Goal: Information Seeking & Learning: Learn about a topic

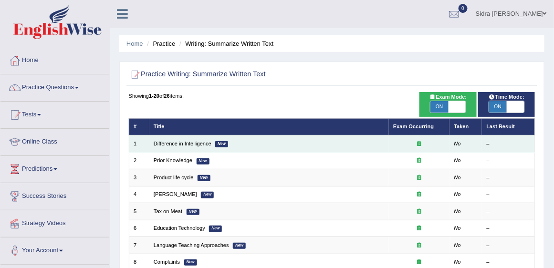
click at [194, 147] on td "Difference in Intelligence New" at bounding box center [268, 143] width 239 height 17
click at [193, 145] on link "Difference in Intelligence" at bounding box center [183, 144] width 58 height 6
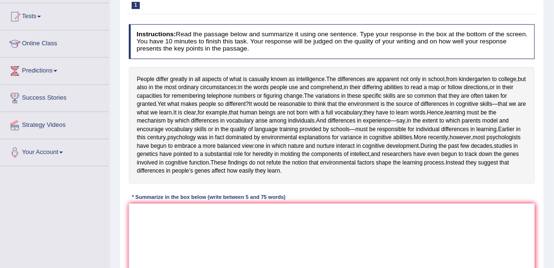
scroll to position [96, 0]
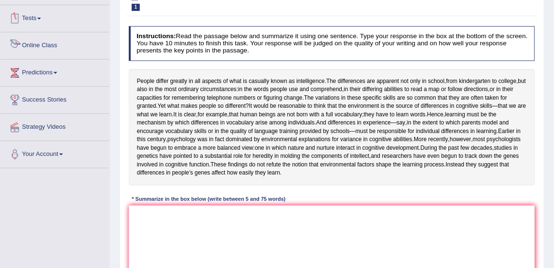
click at [48, 53] on link "Online Class" at bounding box center [54, 44] width 109 height 24
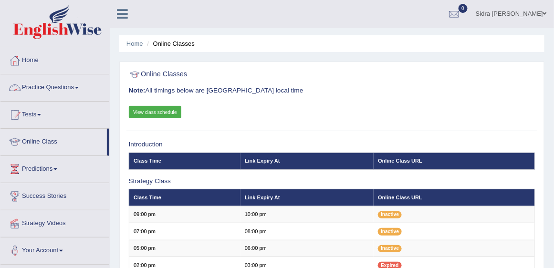
click at [145, 108] on link "View class schedule" at bounding box center [155, 112] width 53 height 12
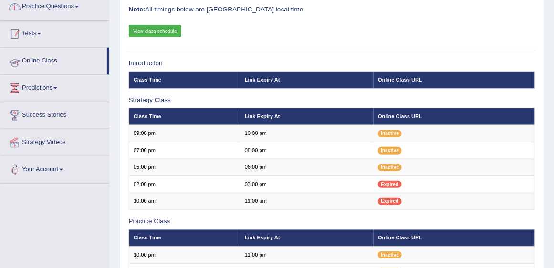
scroll to position [82, 0]
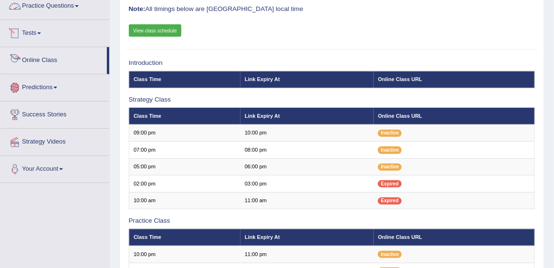
click at [39, 55] on link "Online Class" at bounding box center [53, 59] width 106 height 24
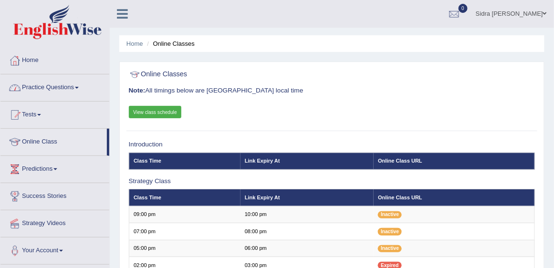
click at [52, 91] on link "Practice Questions" at bounding box center [54, 86] width 109 height 24
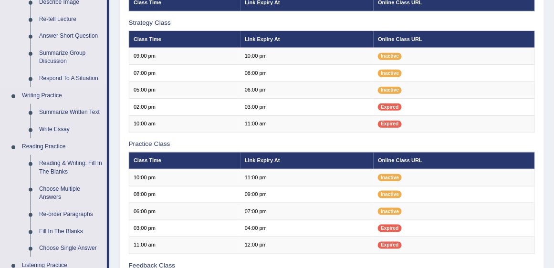
scroll to position [163, 0]
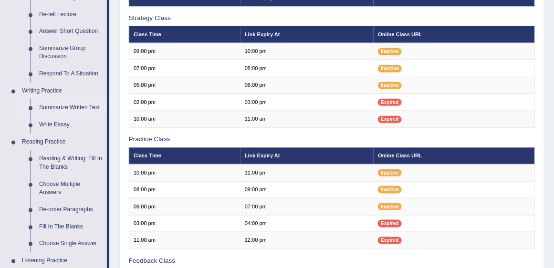
click at [71, 104] on link "Summarize Written Text" at bounding box center [71, 107] width 72 height 17
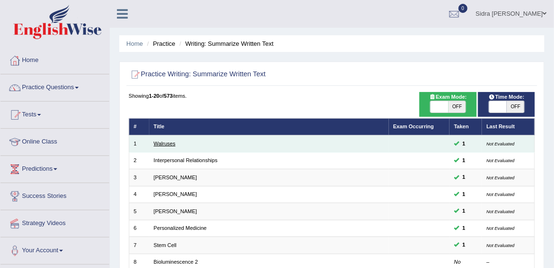
click at [161, 141] on link "Walruses" at bounding box center [165, 144] width 22 height 6
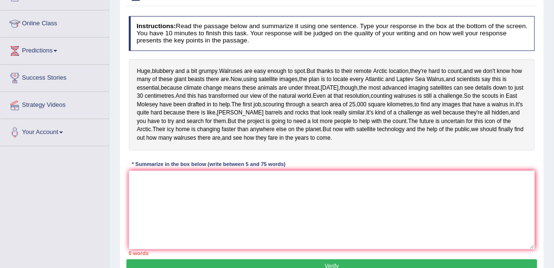
scroll to position [191, 0]
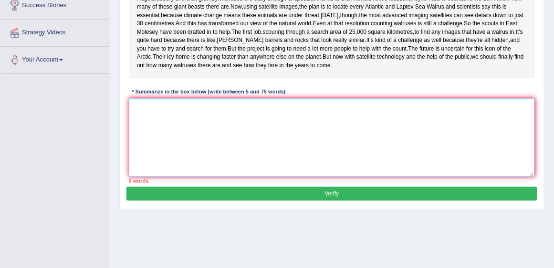
click at [248, 164] on textarea at bounding box center [332, 137] width 406 height 79
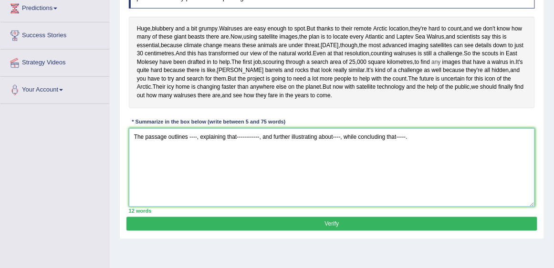
scroll to position [136, 0]
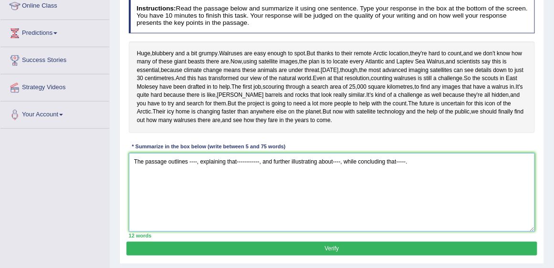
drag, startPoint x: 197, startPoint y: 194, endPoint x: 189, endPoint y: 194, distance: 7.6
click at [189, 194] on textarea "The passage outlines ----, explaining that------------, and further illustratin…" at bounding box center [332, 192] width 406 height 79
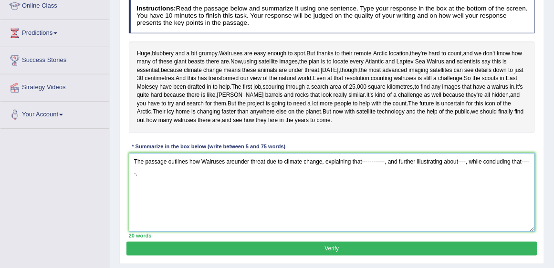
drag, startPoint x: 384, startPoint y: 193, endPoint x: 362, endPoint y: 195, distance: 22.5
click at [362, 195] on textarea "The passage outlines how Walruses areunder threat due to climate change, explai…" at bounding box center [332, 192] width 406 height 79
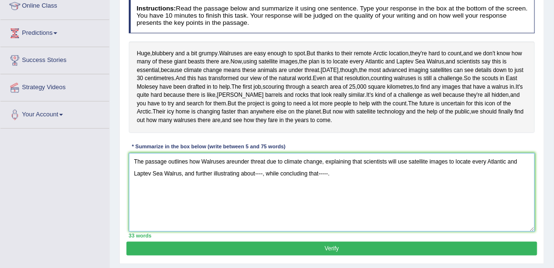
click at [409, 194] on textarea "The passage outlines how Walruses areunder threat due to climate change, explai…" at bounding box center [332, 192] width 406 height 79
click at [235, 195] on textarea "The passage outlines how Walruses areunder threat due to climate change, explai…" at bounding box center [332, 192] width 406 height 79
drag, startPoint x: 292, startPoint y: 205, endPoint x: 286, endPoint y: 204, distance: 6.2
click at [286, 204] on textarea "The passage outlines how Walruses are under threat due to climate change, expla…" at bounding box center [332, 192] width 406 height 79
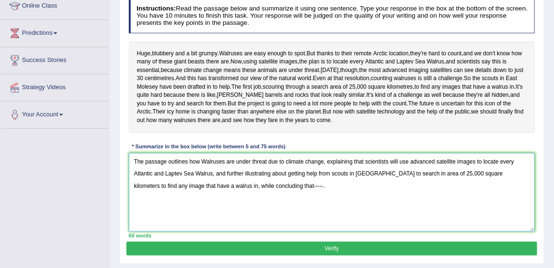
drag, startPoint x: 279, startPoint y: 218, endPoint x: 269, endPoint y: 217, distance: 10.1
click at [269, 217] on textarea "The passage outlines how Walruses are under threat due to climate change, expla…" at bounding box center [332, 192] width 406 height 79
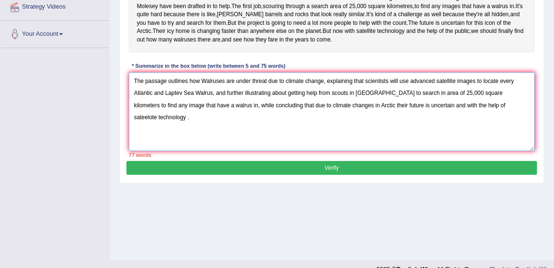
scroll to position [218, 0]
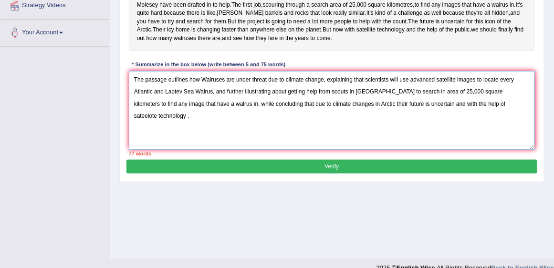
drag, startPoint x: 513, startPoint y: 136, endPoint x: 287, endPoint y: 137, distance: 226.1
click at [287, 137] on textarea "The passage outlines how Walruses are under threat due to climate change, expla…" at bounding box center [332, 110] width 406 height 79
click at [498, 136] on textarea "The passage outlines how Walruses are under threat due to climate change, expla…" at bounding box center [332, 110] width 406 height 79
drag, startPoint x: 214, startPoint y: 135, endPoint x: 505, endPoint y: 123, distance: 291.7
click at [505, 123] on textarea "The passage outlines how Walruses are under threat due to climate change, expla…" at bounding box center [332, 110] width 406 height 79
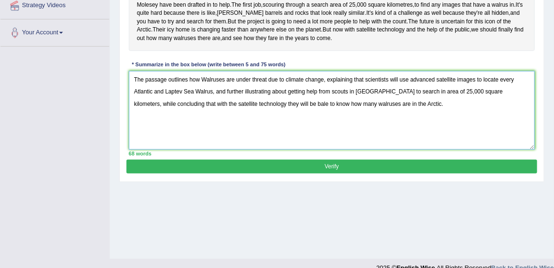
type textarea "The passage outlines how Walruses are under threat due to climate change, expla…"
click at [329, 174] on button "Verify" at bounding box center [331, 167] width 410 height 14
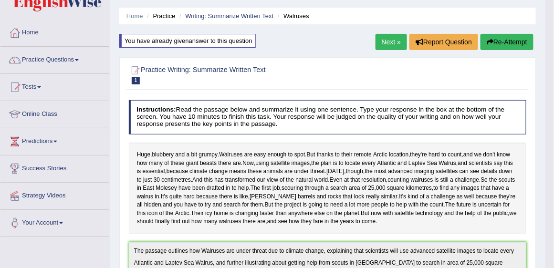
scroll to position [0, 0]
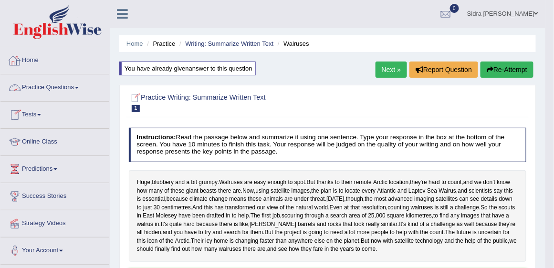
click at [66, 88] on link "Practice Questions" at bounding box center [54, 86] width 109 height 24
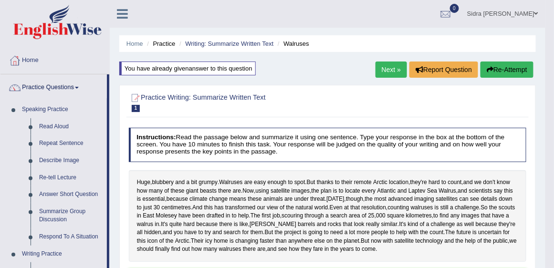
click at [386, 72] on link "Next »" at bounding box center [390, 70] width 31 height 16
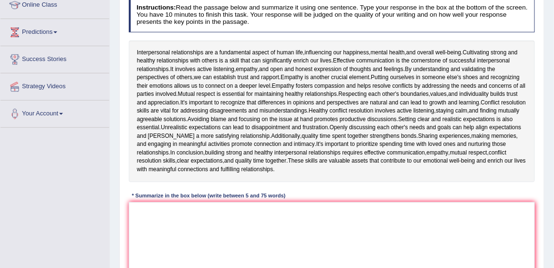
scroll to position [163, 0]
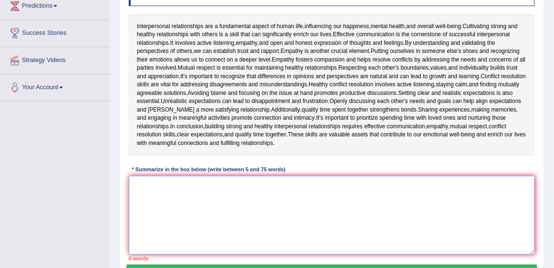
click at [308, 183] on textarea at bounding box center [332, 215] width 406 height 79
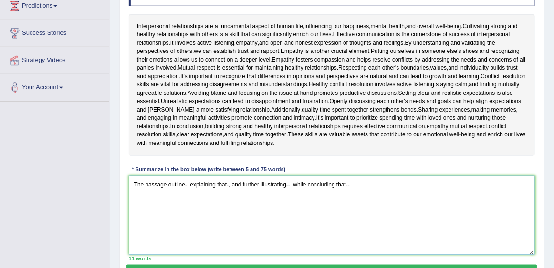
click at [186, 182] on textarea "The passage outline-, explaining that-, and further illustrating--, while concl…" at bounding box center [332, 215] width 406 height 79
type textarea "The passage outlines interpersonal relationships, explaining that-, and further…"
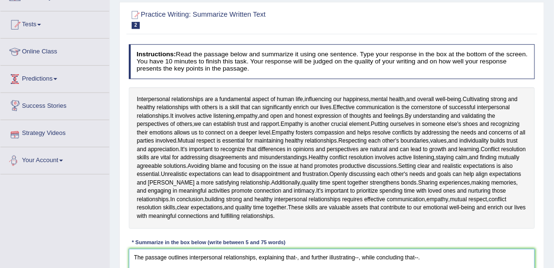
scroll to position [82, 0]
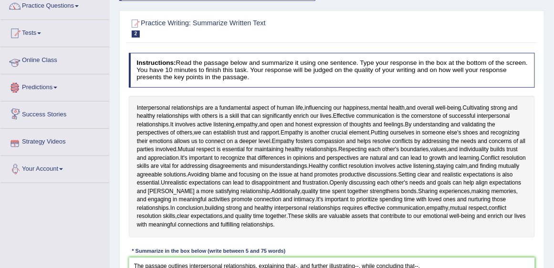
click at [24, 61] on link "Online Class" at bounding box center [54, 59] width 109 height 24
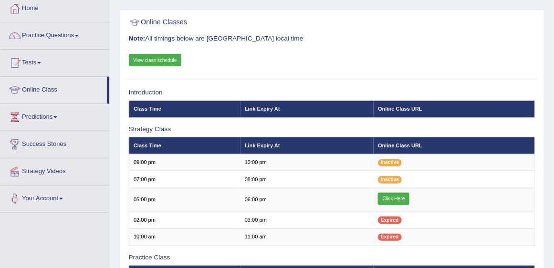
scroll to position [54, 0]
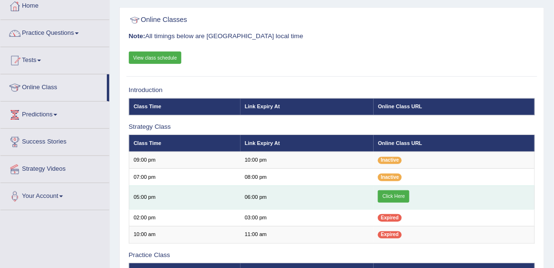
click at [386, 191] on link "Click Here" at bounding box center [393, 196] width 31 height 12
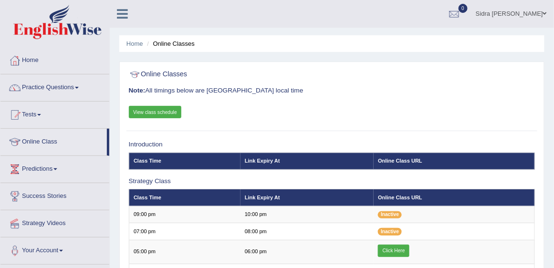
scroll to position [27, 0]
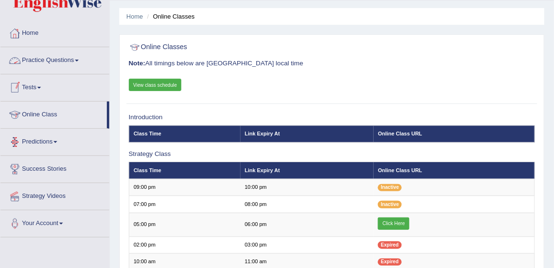
click at [54, 68] on link "Practice Questions" at bounding box center [54, 59] width 109 height 24
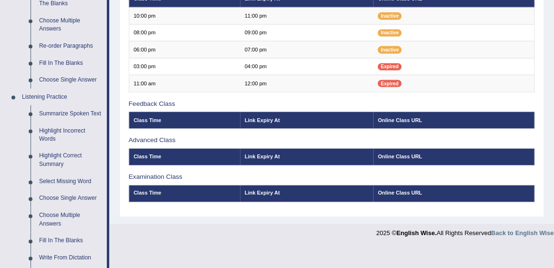
scroll to position [327, 0]
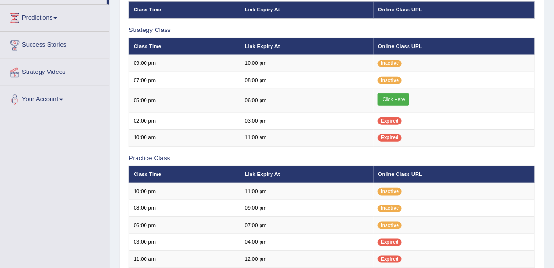
scroll to position [85, 0]
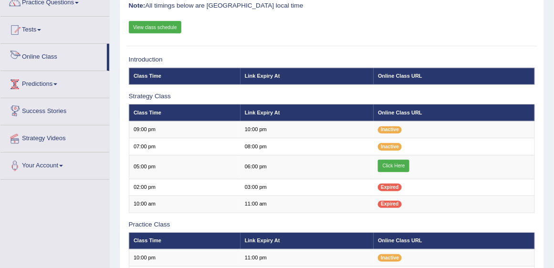
click at [58, 58] on link "Online Class" at bounding box center [53, 56] width 106 height 24
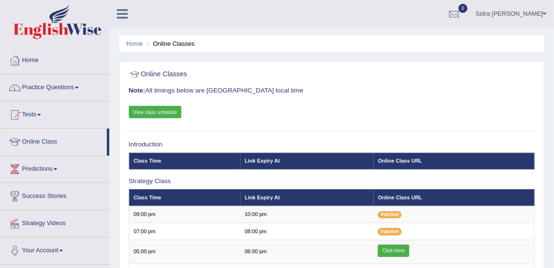
click at [52, 91] on link "Practice Questions" at bounding box center [54, 86] width 109 height 24
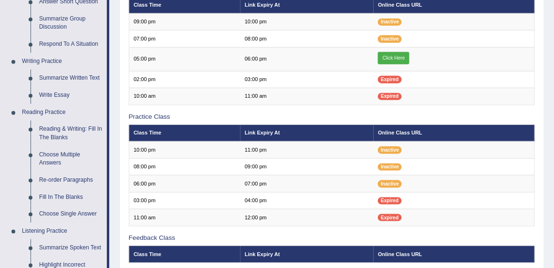
scroll to position [163, 0]
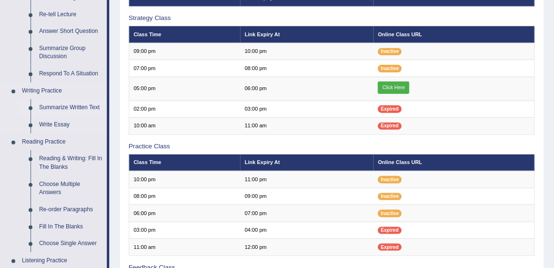
click at [70, 104] on link "Summarize Written Text" at bounding box center [71, 107] width 72 height 17
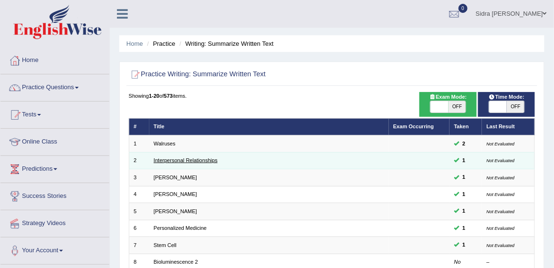
click at [211, 161] on link "Interpersonal Relationships" at bounding box center [186, 160] width 64 height 6
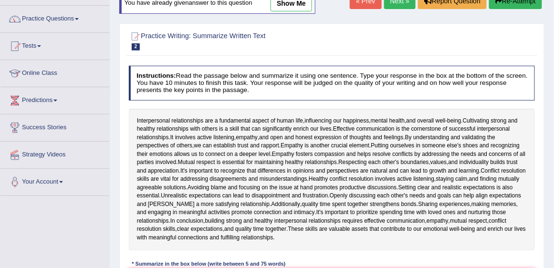
scroll to position [136, 0]
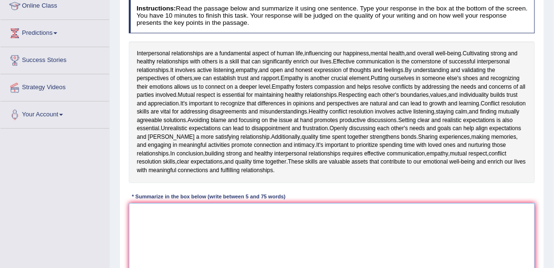
click at [220, 214] on textarea at bounding box center [332, 242] width 406 height 79
type textarea "t"
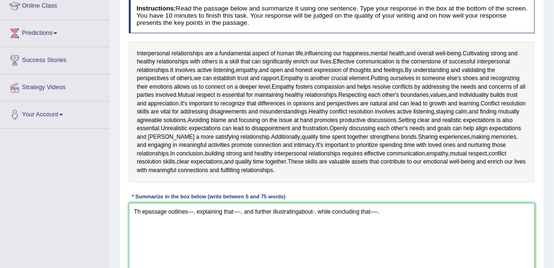
click at [147, 209] on textarea "Th epassage outlines---, explaining that----, and further illustratingabout-, w…" at bounding box center [332, 242] width 406 height 79
click at [193, 212] on textarea "The passage outlines---, explaining that----, and further illustratingabout-, w…" at bounding box center [332, 242] width 406 height 79
click at [189, 209] on textarea "The passage outlines interperosonal relation, explaining that----, and further …" at bounding box center [332, 242] width 406 height 79
drag, startPoint x: 281, startPoint y: 208, endPoint x: 282, endPoint y: 216, distance: 8.2
click at [281, 208] on textarea "The passage outlines importance of interperosonal relation, explaining that----…" at bounding box center [332, 242] width 406 height 79
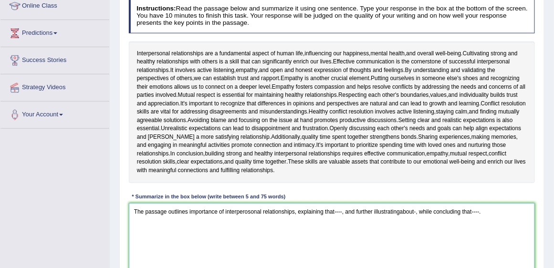
click at [341, 210] on textarea "The passage outlines importance of interperosonal relationships, explaining tha…" at bounding box center [332, 242] width 406 height 79
click at [473, 209] on textarea "The passage outlines importance of interperosonal relationships, explaining tha…" at bounding box center [332, 242] width 406 height 79
click at [491, 209] on textarea "The passage outlines importance of interperosonal relationships, explaining tha…" at bounding box center [332, 242] width 406 height 79
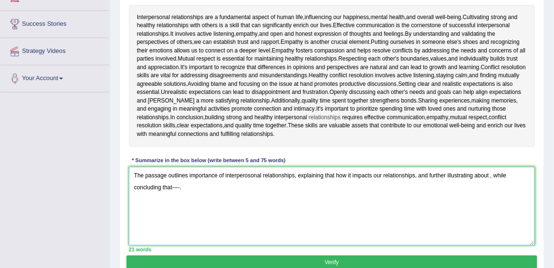
scroll to position [163, 0]
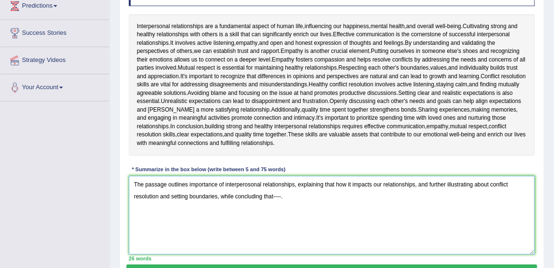
drag, startPoint x: 285, startPoint y: 196, endPoint x: 274, endPoint y: 195, distance: 10.5
click at [274, 195] on textarea "The passage outlines importance of interperosonal relationships, explaining tha…" at bounding box center [332, 215] width 406 height 79
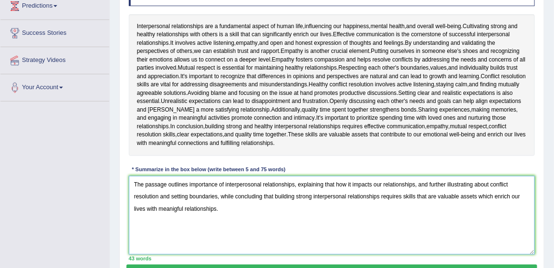
click at [415, 183] on textarea "The passage outlines importance of interperosonal relationships, explaining tha…" at bounding box center [332, 215] width 406 height 79
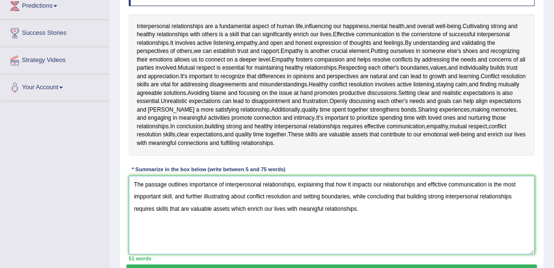
click at [247, 194] on textarea "The passage outlines importance of interperosonal relationships, explaining tha…" at bounding box center [332, 215] width 406 height 79
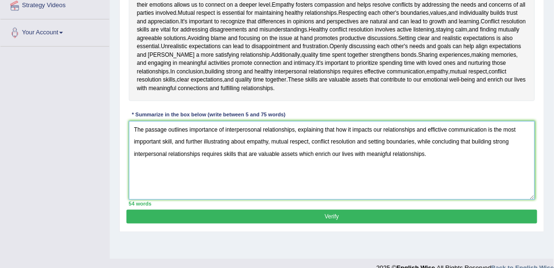
scroll to position [191, 0]
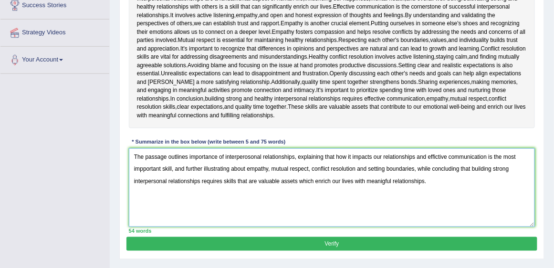
click at [416, 167] on textarea "The passage outlines importance of interperosonal relationships, explaining tha…" at bounding box center [332, 187] width 406 height 79
drag, startPoint x: 384, startPoint y: 167, endPoint x: 367, endPoint y: 167, distance: 17.2
click at [367, 167] on textarea "The passage outlines importance of interperosonal relationships, explaining tha…" at bounding box center [332, 187] width 406 height 79
click at [458, 167] on textarea "The passage outlines importance of interperosonal relationships, explaining tha…" at bounding box center [332, 187] width 406 height 79
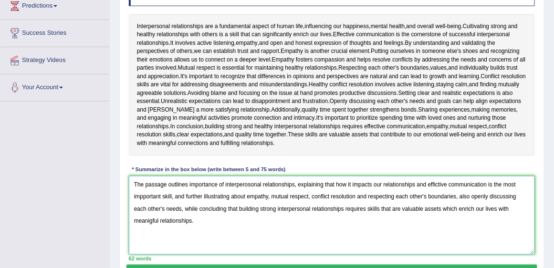
click at [294, 184] on textarea "The passage outlines importance of interperosonal relationships, explaining tha…" at bounding box center [332, 215] width 406 height 79
click at [248, 183] on textarea "The passage outlines importance of interperosonal relationships and its impotan…" at bounding box center [332, 215] width 406 height 79
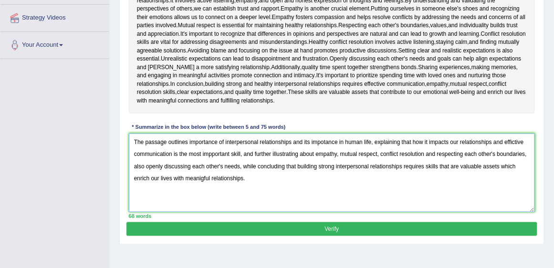
scroll to position [218, 0]
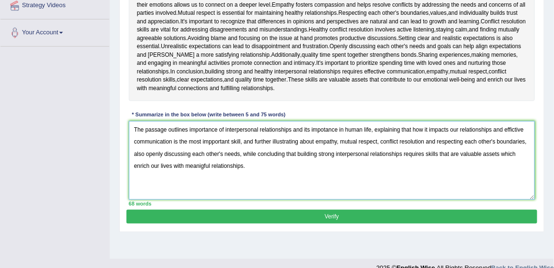
type textarea "The passage outlines importance of interpersonal relationships and its impotanc…"
click at [272, 217] on button "Verify" at bounding box center [331, 217] width 410 height 14
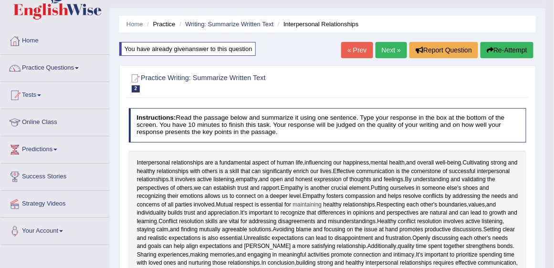
scroll to position [0, 0]
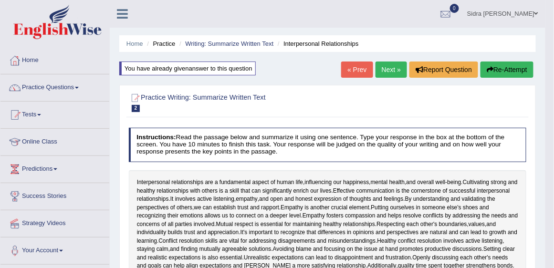
click at [390, 65] on link "Next »" at bounding box center [390, 70] width 31 height 16
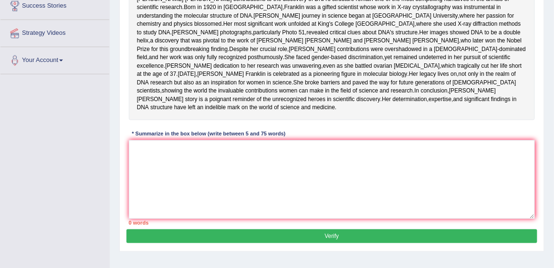
scroll to position [191, 0]
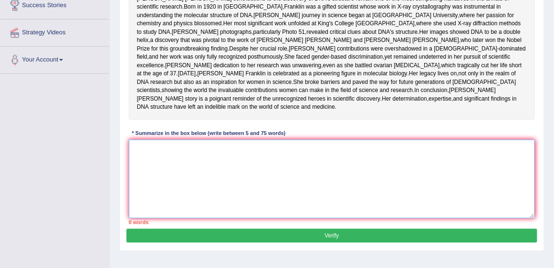
click at [248, 188] on textarea at bounding box center [332, 179] width 406 height 79
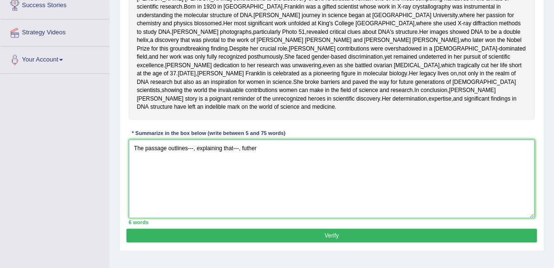
click at [244, 181] on textarea "The passage outlines---, explaining that---, futher" at bounding box center [332, 179] width 406 height 79
click at [257, 179] on textarea "The passage outlines---, explaining that---, and futher" at bounding box center [332, 179] width 406 height 79
click at [294, 180] on textarea "The passage outlines---, explaining that---, and further" at bounding box center [332, 179] width 406 height 79
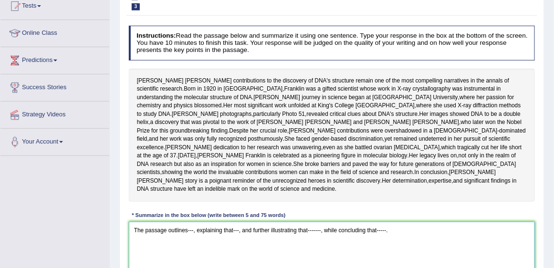
scroll to position [136, 0]
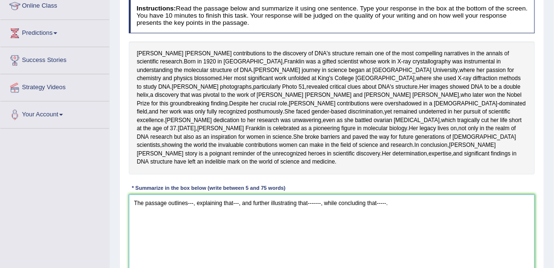
click at [187, 236] on textarea "The passage outlines---, explaining that---, and further illustrating that-----…" at bounding box center [332, 234] width 406 height 79
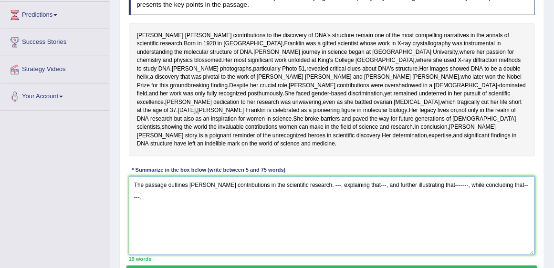
scroll to position [163, 0]
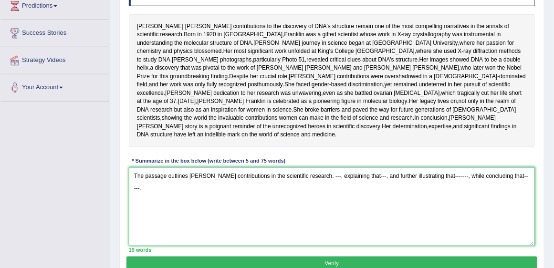
click at [272, 209] on textarea "The passage outlines Rosalind Franklin's contributions in the scientific resear…" at bounding box center [332, 206] width 406 height 79
click at [400, 208] on textarea "The passage outlines Rosalind Franklin's contributions of the dicovery of DNA i…" at bounding box center [332, 206] width 406 height 79
click at [394, 207] on textarea "The passage outlines Rosalind Franklin's contributions of the dicovery of DNA i…" at bounding box center [332, 206] width 406 height 79
click at [429, 208] on textarea "The passage outlines Rosalind Franklin's contributions of the dicovery of DNA i…" at bounding box center [332, 206] width 406 height 79
click at [436, 208] on textarea "The passage outlines Rosalind Franklin's contributions of the dicovery of DNA i…" at bounding box center [332, 206] width 406 height 79
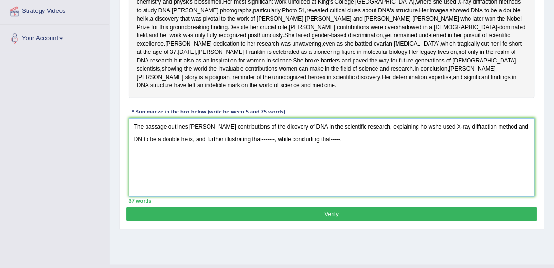
scroll to position [236, 0]
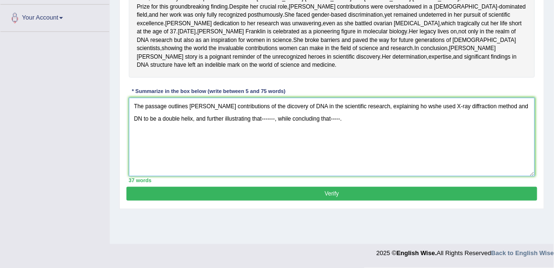
click at [142, 147] on textarea "The passage outlines Rosalind Franklin's contributions of the dicovery of DNA i…" at bounding box center [332, 137] width 406 height 79
drag, startPoint x: 196, startPoint y: 147, endPoint x: 519, endPoint y: 136, distance: 324.0
click at [519, 136] on textarea "The passage outlines Rosalind Franklin's contributions of the dicovery of DNA i…" at bounding box center [332, 137] width 406 height 79
drag, startPoint x: 213, startPoint y: 147, endPoint x: 200, endPoint y: 145, distance: 13.0
click at [199, 145] on textarea "The passage outlines Rosalind Franklin's contributions of the dicovery of DNA i…" at bounding box center [332, 137] width 406 height 79
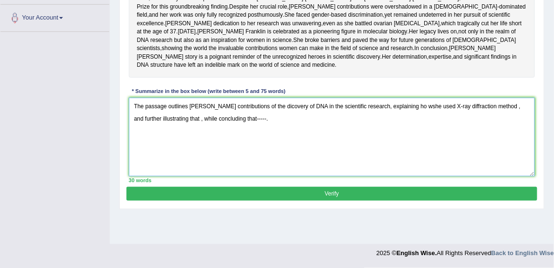
paste textarea "and DNA to be a double helix"
click at [430, 135] on textarea "The passage outlines Rosalind Franklin's contributions of the dicovery of DNA i…" at bounding box center [332, 137] width 406 height 79
click at [432, 135] on textarea "The passage outlines Rosalind Franklin's contributions of the dicovery of DNA i…" at bounding box center [332, 137] width 406 height 79
click at [519, 136] on textarea "The passage outlines Rosalind Franklin's contributions of the dicovery of DNA i…" at bounding box center [332, 137] width 406 height 79
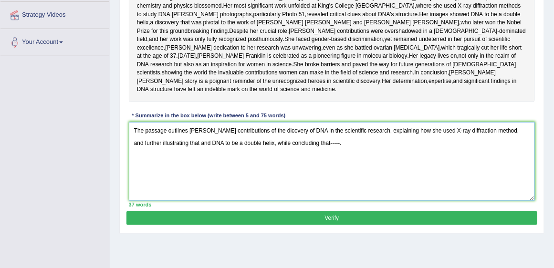
drag, startPoint x: 339, startPoint y: 176, endPoint x: 331, endPoint y: 176, distance: 8.6
click at [331, 176] on textarea "The passage outlines Rosalind Franklin's contributions of the dicovery of DNA i…" at bounding box center [332, 161] width 406 height 79
drag, startPoint x: 333, startPoint y: 176, endPoint x: 337, endPoint y: 180, distance: 5.7
click at [333, 176] on textarea "The passage outlines Rosalind Franklin's contributions of the dicovery of DNA i…" at bounding box center [332, 161] width 406 height 79
drag, startPoint x: 390, startPoint y: 175, endPoint x: 329, endPoint y: 176, distance: 60.6
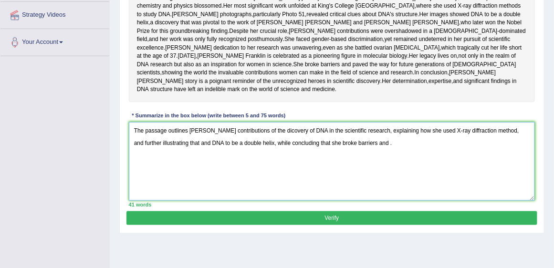
click at [329, 176] on textarea "The passage outlines Rosalind Franklin's contributions of the dicovery of DNA i…" at bounding box center [332, 161] width 406 height 79
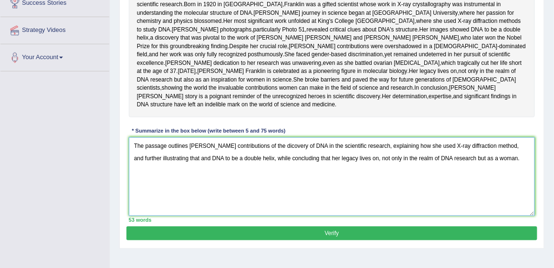
scroll to position [181, 0]
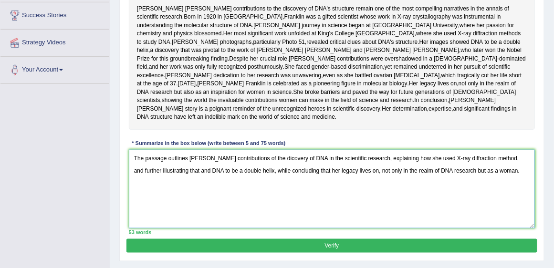
click at [517, 189] on textarea "The passage outlines Rosalind Franklin's contributions of the dicovery of DNA i…" at bounding box center [332, 189] width 406 height 79
drag, startPoint x: 242, startPoint y: 203, endPoint x: 231, endPoint y: 201, distance: 10.6
click at [231, 201] on textarea "The passage outlines Rosalind Franklin's contributions of the dicovery of DNA i…" at bounding box center [332, 189] width 406 height 79
click at [292, 202] on textarea "The passage outlines Rosalind Franklin's contributions of the dicovery of DNA i…" at bounding box center [332, 189] width 406 height 79
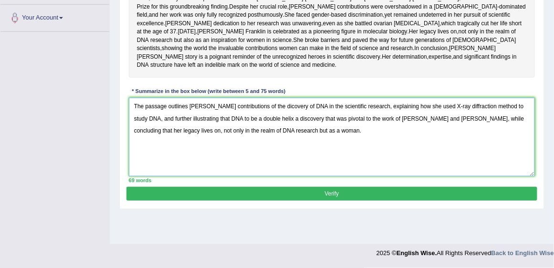
type textarea "The passage outlines Rosalind Franklin's contributions of the dicovery of DNA i…"
click at [334, 201] on button "Verify" at bounding box center [331, 194] width 410 height 14
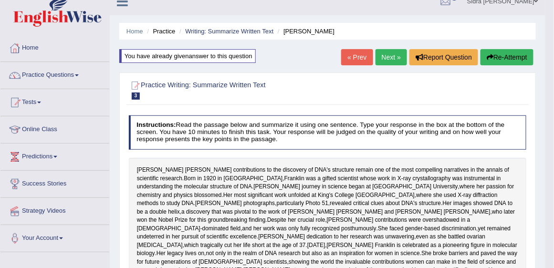
scroll to position [0, 0]
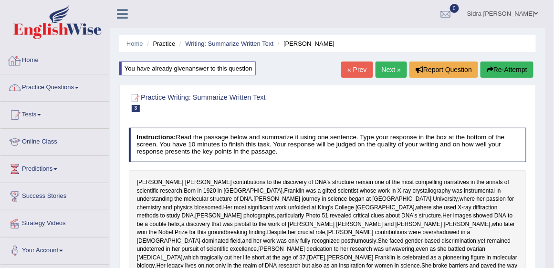
click at [40, 92] on link "Practice Questions" at bounding box center [54, 86] width 109 height 24
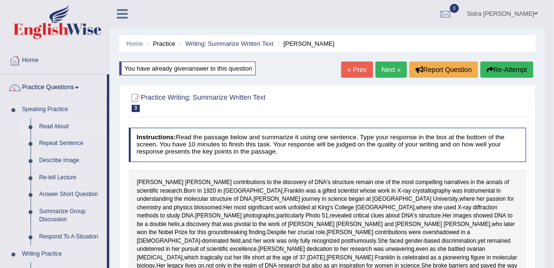
scroll to position [27, 0]
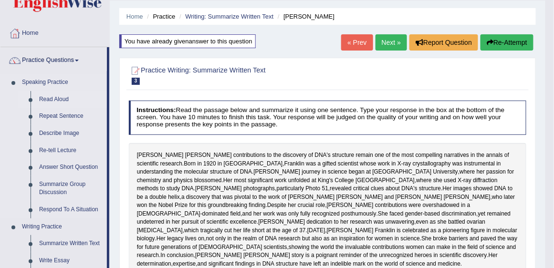
click at [60, 104] on link "Read Aloud" at bounding box center [71, 99] width 72 height 17
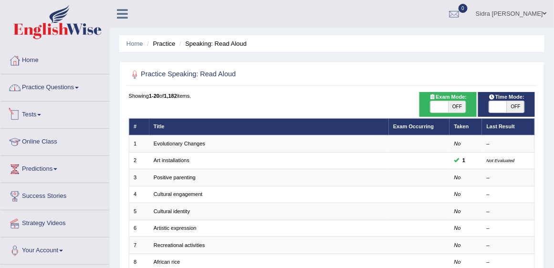
click at [48, 92] on link "Practice Questions" at bounding box center [54, 86] width 109 height 24
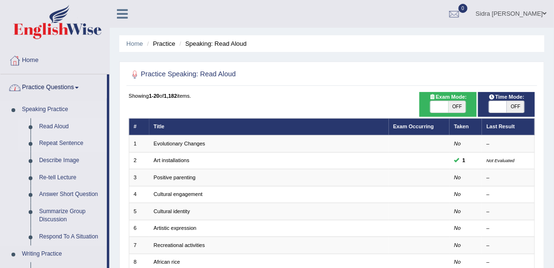
click at [60, 140] on link "Repeat Sentence" at bounding box center [71, 143] width 72 height 17
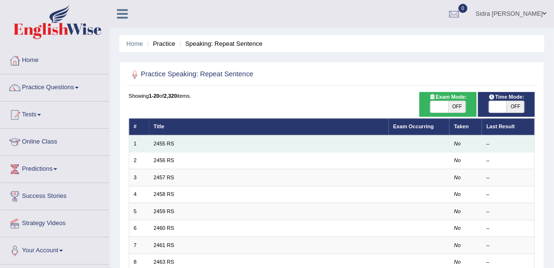
click at [144, 140] on td "1" at bounding box center [139, 143] width 21 height 17
click at [152, 144] on td "2455 RS" at bounding box center [268, 143] width 239 height 17
click at [156, 143] on link "2455 RS" at bounding box center [164, 144] width 21 height 6
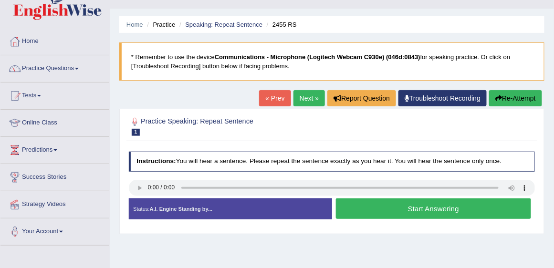
scroll to position [54, 0]
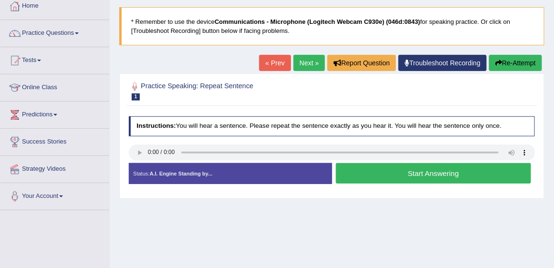
click at [370, 173] on button "Start Answering" at bounding box center [433, 173] width 195 height 21
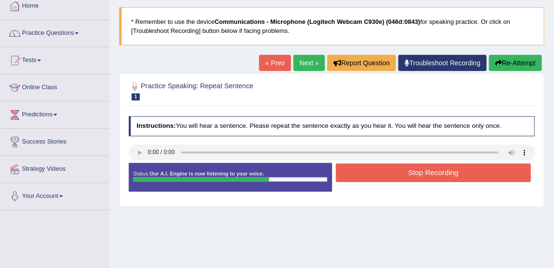
click at [452, 170] on button "Stop Recording" at bounding box center [433, 173] width 195 height 19
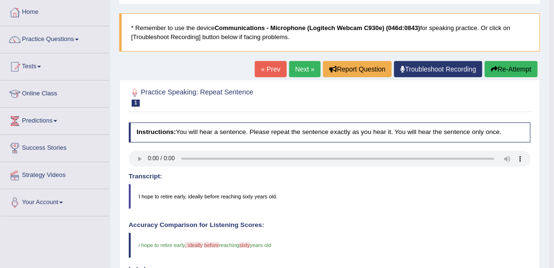
scroll to position [0, 0]
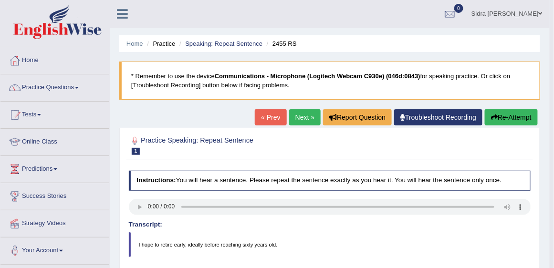
click at [302, 121] on link "Next »" at bounding box center [304, 117] width 31 height 16
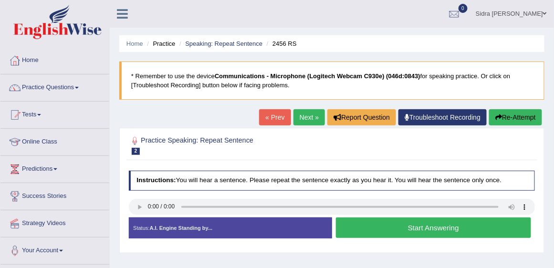
click at [401, 227] on button "Start Answering" at bounding box center [433, 227] width 195 height 21
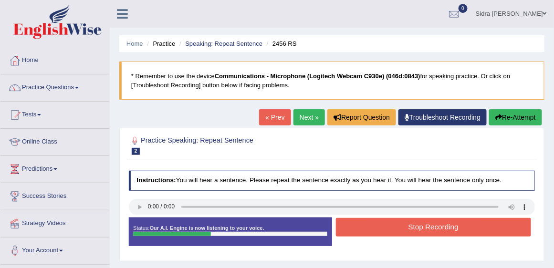
click at [383, 227] on button "Stop Recording" at bounding box center [433, 227] width 195 height 19
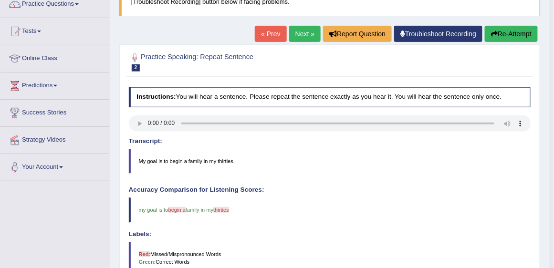
scroll to position [82, 0]
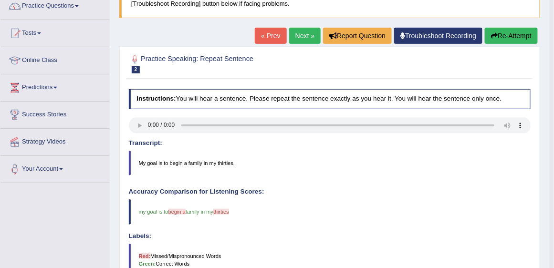
click at [309, 32] on link "Next »" at bounding box center [304, 36] width 31 height 16
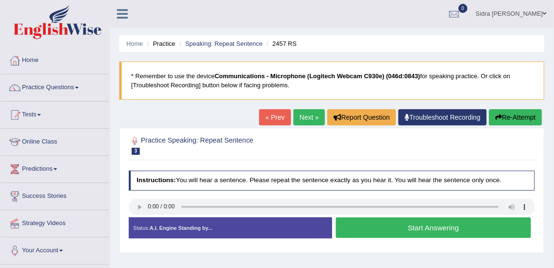
click at [437, 225] on button "Start Answering" at bounding box center [433, 227] width 195 height 21
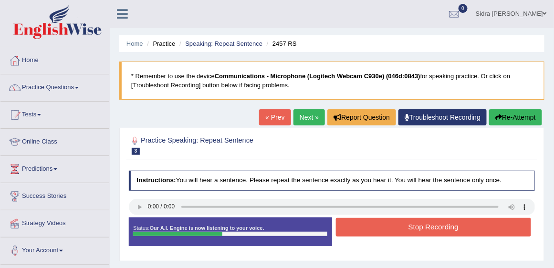
click at [437, 225] on button "Stop Recording" at bounding box center [433, 227] width 195 height 19
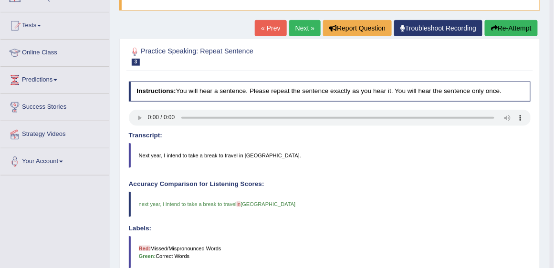
scroll to position [82, 0]
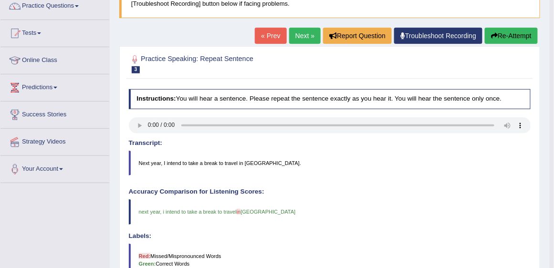
click at [301, 44] on div "« Prev Next » Report Question Troubleshoot Recording Re-Attempt" at bounding box center [397, 37] width 285 height 19
click at [300, 38] on link "Next »" at bounding box center [304, 36] width 31 height 16
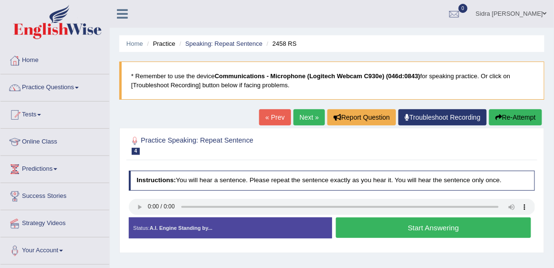
click at [371, 229] on button "Start Answering" at bounding box center [433, 227] width 195 height 21
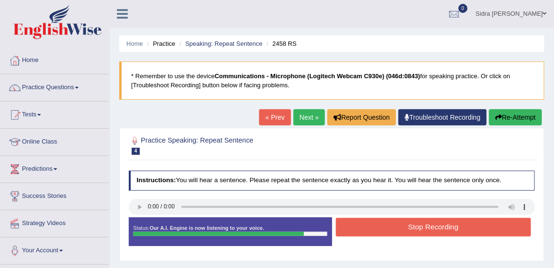
click at [508, 115] on button "Re-Attempt" at bounding box center [515, 117] width 53 height 16
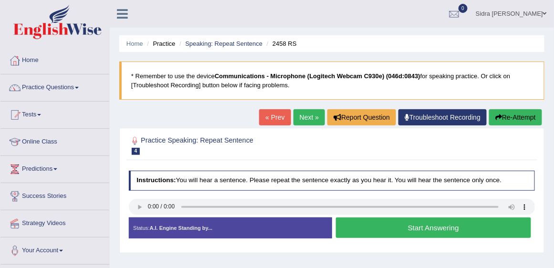
click at [387, 228] on button "Start Answering" at bounding box center [433, 227] width 195 height 21
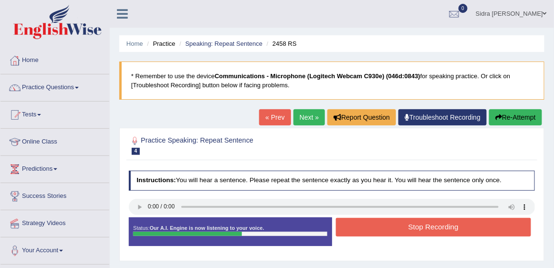
click at [453, 225] on button "Stop Recording" at bounding box center [433, 227] width 195 height 19
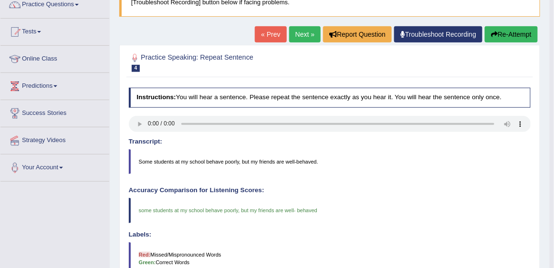
scroll to position [82, 0]
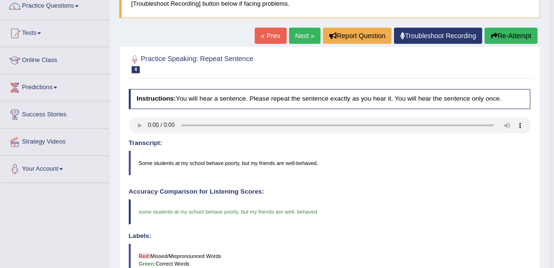
click at [294, 33] on link "Next »" at bounding box center [304, 36] width 31 height 16
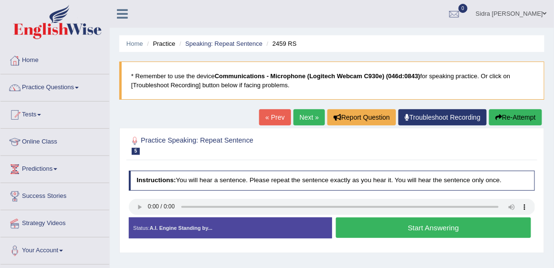
click at [390, 218] on button "Start Answering" at bounding box center [433, 227] width 195 height 21
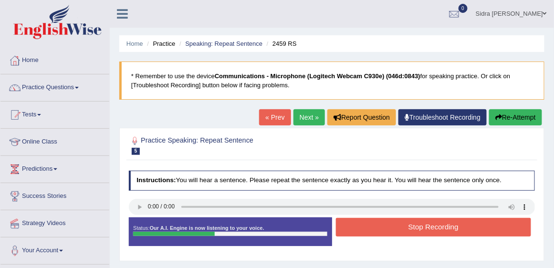
click at [383, 228] on button "Stop Recording" at bounding box center [433, 227] width 195 height 19
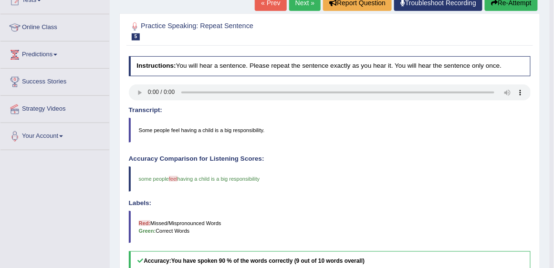
scroll to position [82, 0]
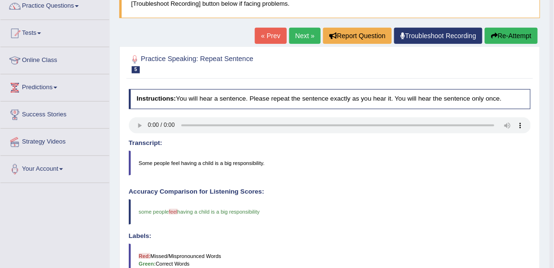
click at [300, 41] on link "Next »" at bounding box center [304, 36] width 31 height 16
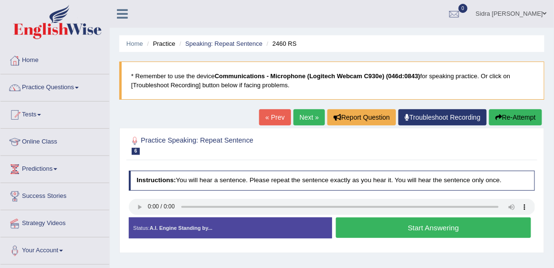
click at [374, 224] on button "Start Answering" at bounding box center [433, 227] width 195 height 21
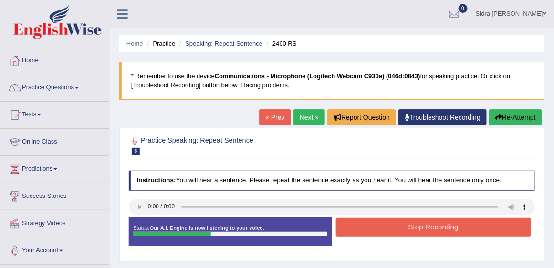
click at [375, 224] on button "Stop Recording" at bounding box center [433, 227] width 195 height 19
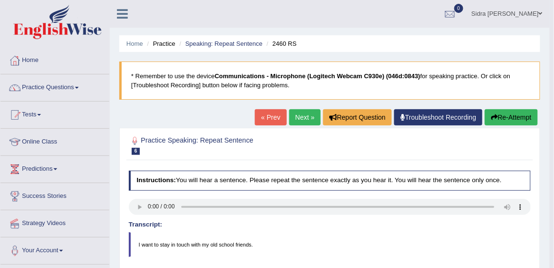
click at [300, 116] on link "Next »" at bounding box center [304, 117] width 31 height 16
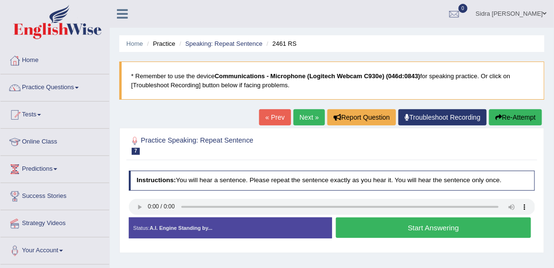
click at [349, 228] on button "Start Answering" at bounding box center [433, 227] width 195 height 21
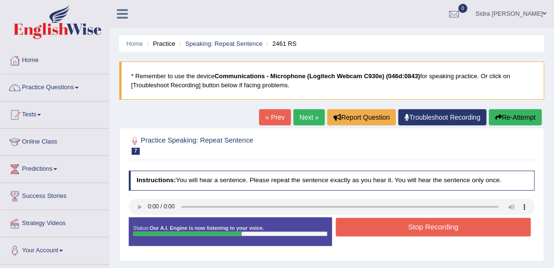
click at [349, 228] on button "Stop Recording" at bounding box center [433, 227] width 195 height 19
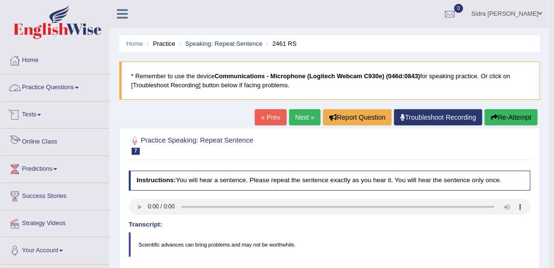
click at [40, 90] on link "Practice Questions" at bounding box center [54, 86] width 109 height 24
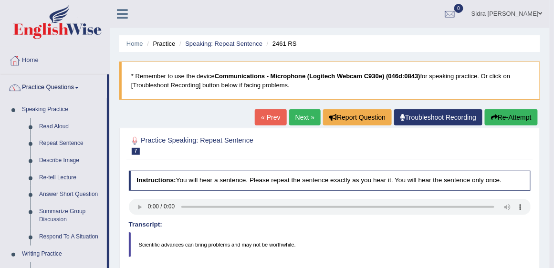
click at [290, 119] on link "Next »" at bounding box center [304, 117] width 31 height 16
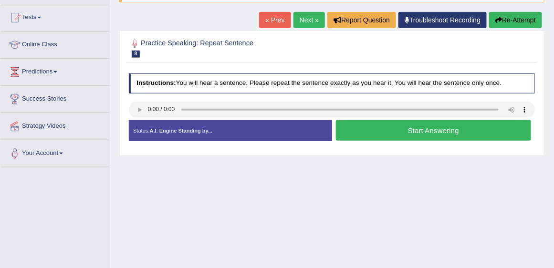
scroll to position [109, 0]
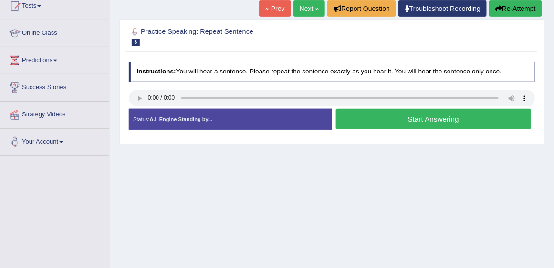
click at [367, 114] on button "Start Answering" at bounding box center [433, 119] width 195 height 21
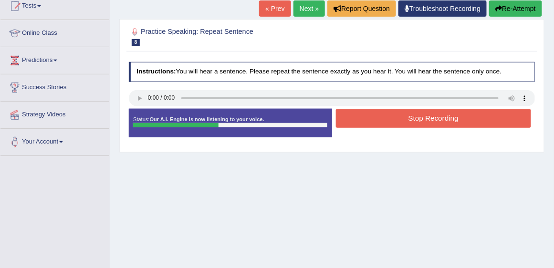
click at [381, 117] on button "Stop Recording" at bounding box center [433, 118] width 195 height 19
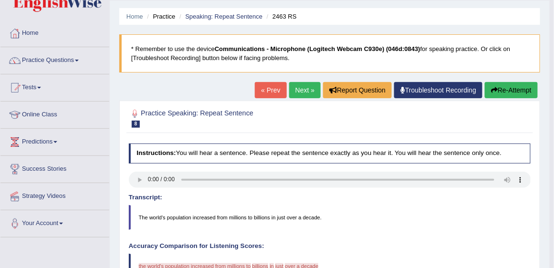
scroll to position [0, 0]
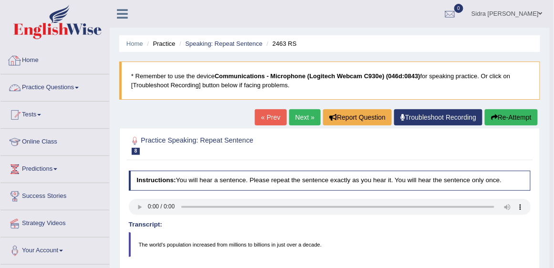
click at [58, 91] on link "Practice Questions" at bounding box center [54, 86] width 109 height 24
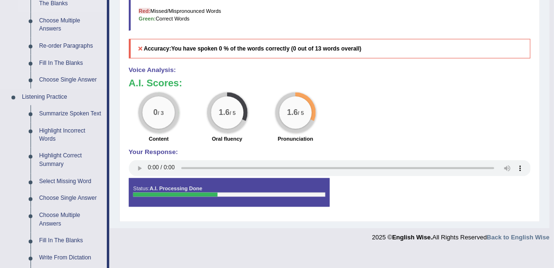
scroll to position [490, 0]
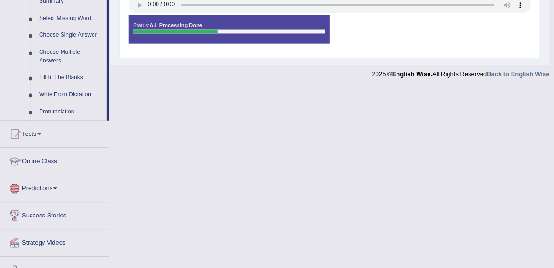
click at [50, 162] on link "Online Class" at bounding box center [54, 160] width 109 height 24
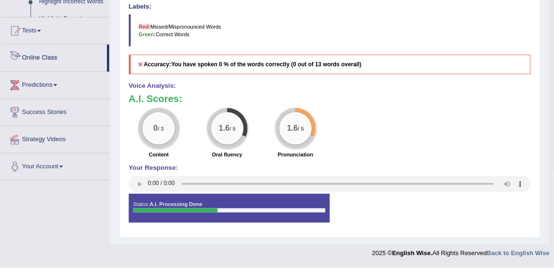
scroll to position [308, 0]
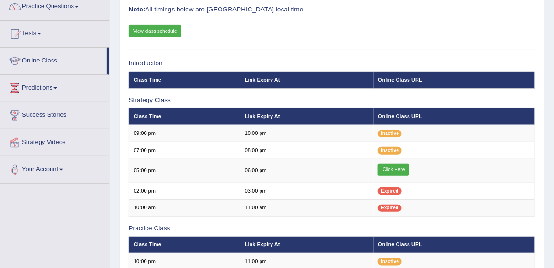
scroll to position [82, 0]
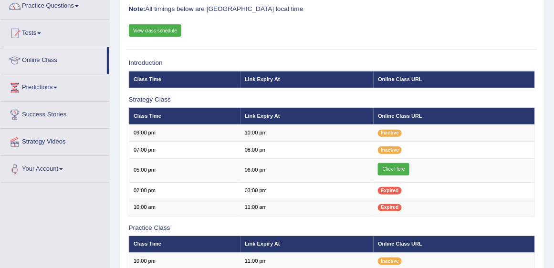
click at [162, 31] on link "View class schedule" at bounding box center [155, 30] width 53 height 12
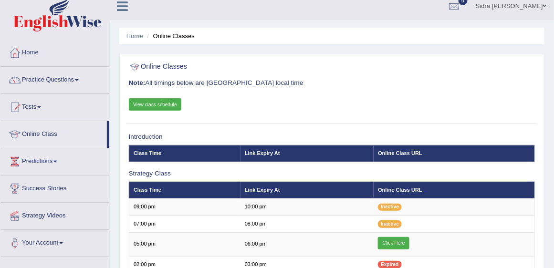
scroll to position [0, 0]
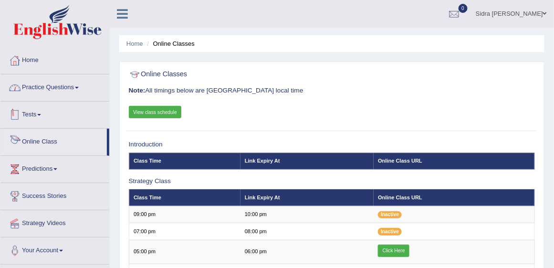
click at [58, 86] on link "Practice Questions" at bounding box center [54, 86] width 109 height 24
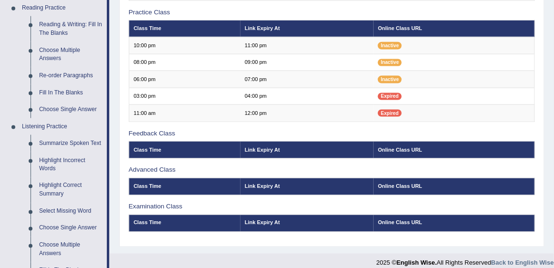
scroll to position [300, 0]
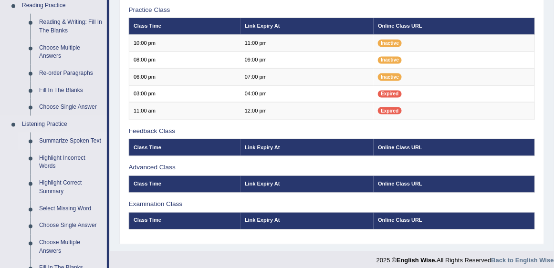
click at [63, 139] on link "Summarize Spoken Text" at bounding box center [71, 141] width 72 height 17
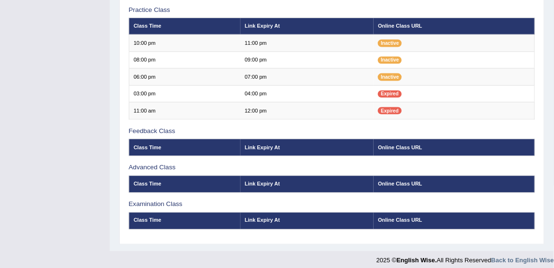
scroll to position [117, 0]
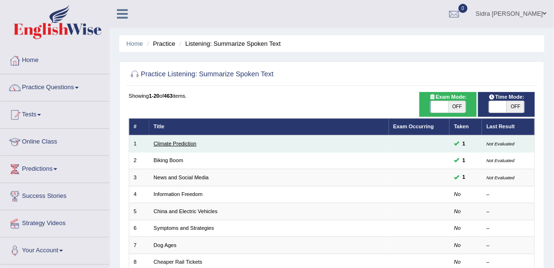
click at [192, 145] on link "Climate Prediction" at bounding box center [175, 144] width 43 height 6
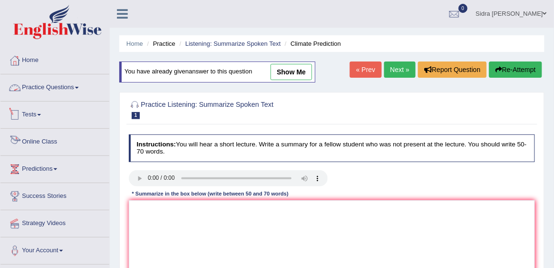
click at [64, 85] on link "Practice Questions" at bounding box center [54, 86] width 109 height 24
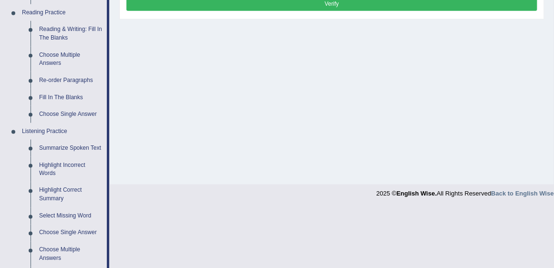
scroll to position [354, 0]
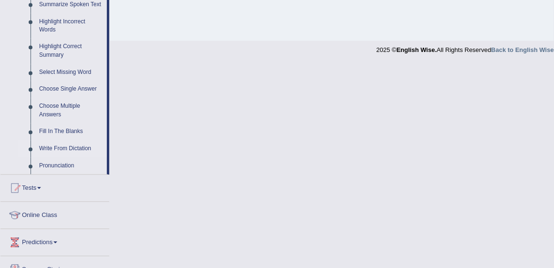
click at [67, 148] on link "Write From Dictation" at bounding box center [71, 149] width 72 height 17
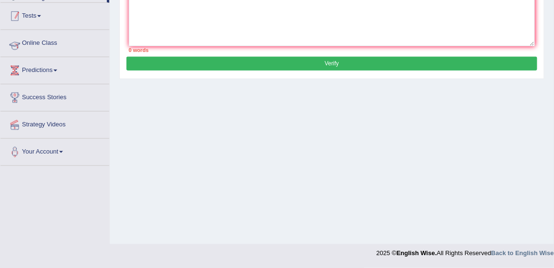
scroll to position [191, 0]
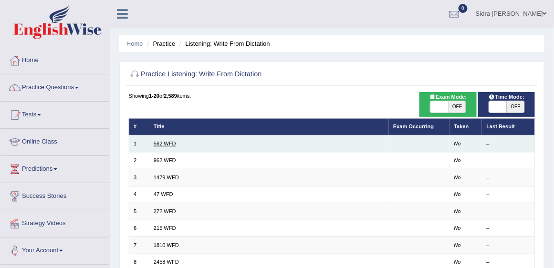
click at [162, 142] on link "562 WFD" at bounding box center [165, 144] width 22 height 6
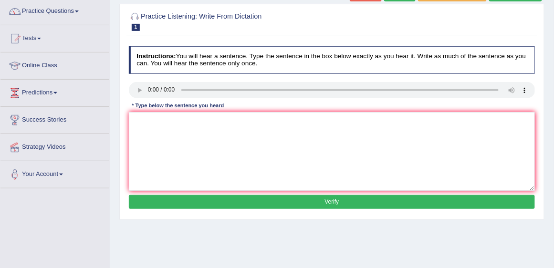
scroll to position [82, 0]
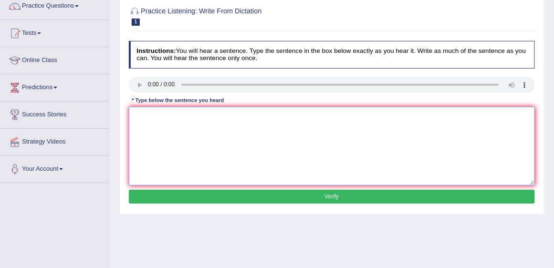
click at [181, 123] on textarea at bounding box center [332, 146] width 406 height 79
click at [135, 113] on textarea "the gap between the rich and poor does not decrease." at bounding box center [332, 146] width 406 height 79
type textarea "The gap between the rich and poor does not decrease."
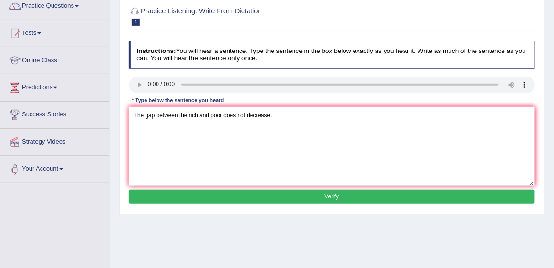
click at [283, 196] on button "Verify" at bounding box center [332, 197] width 406 height 14
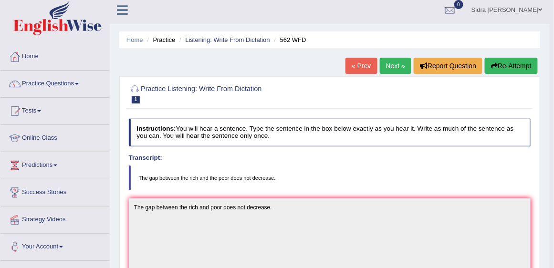
scroll to position [0, 0]
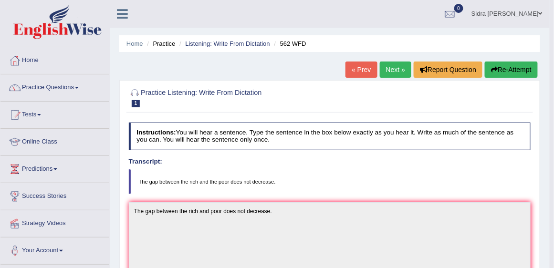
click at [384, 67] on link "Next »" at bounding box center [395, 70] width 31 height 16
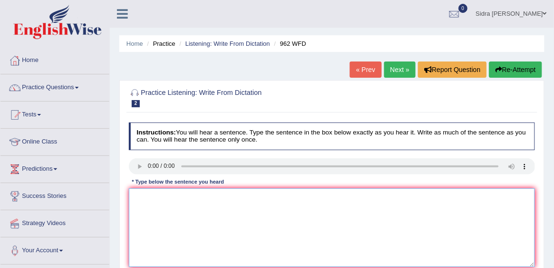
click at [178, 196] on textarea at bounding box center [332, 227] width 406 height 79
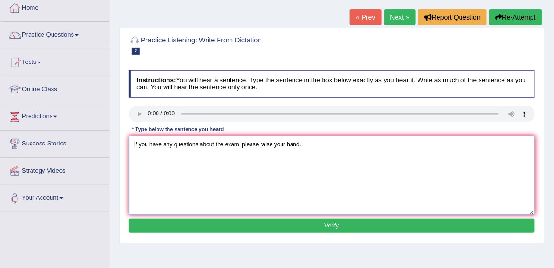
scroll to position [109, 0]
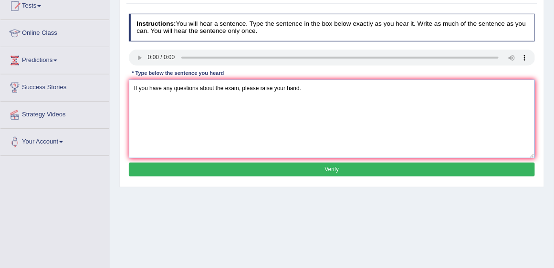
type textarea "If you have any questions about the exam, please raise your hand."
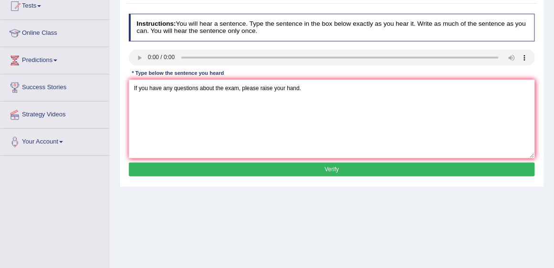
click at [372, 168] on button "Verify" at bounding box center [332, 170] width 406 height 14
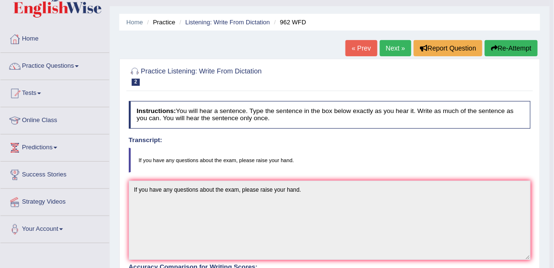
scroll to position [0, 0]
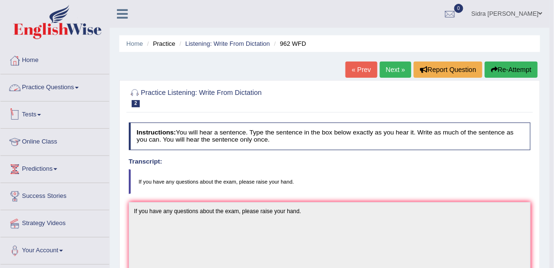
click at [51, 84] on link "Practice Questions" at bounding box center [54, 86] width 109 height 24
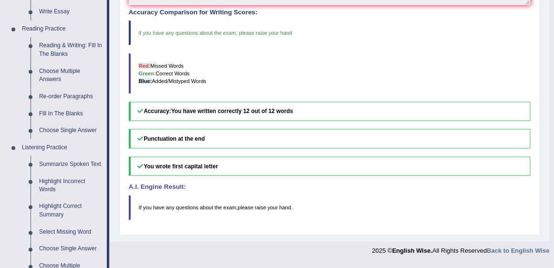
scroll to position [218, 0]
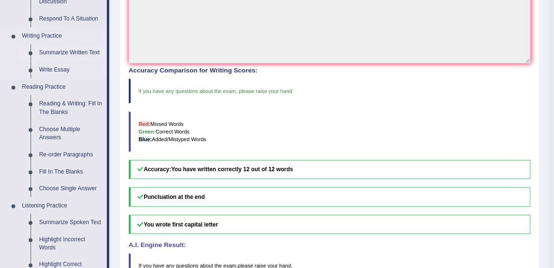
click at [72, 54] on link "Summarize Written Text" at bounding box center [71, 52] width 72 height 17
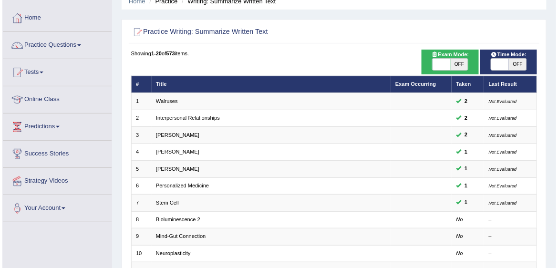
scroll to position [27, 0]
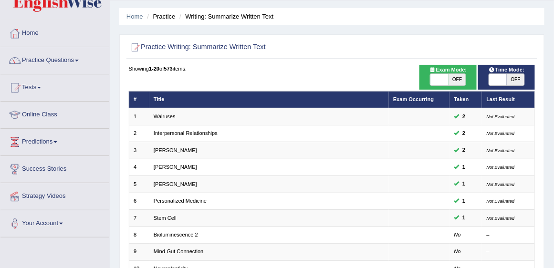
click at [460, 83] on span "OFF" at bounding box center [457, 79] width 18 height 11
checkbox input "true"
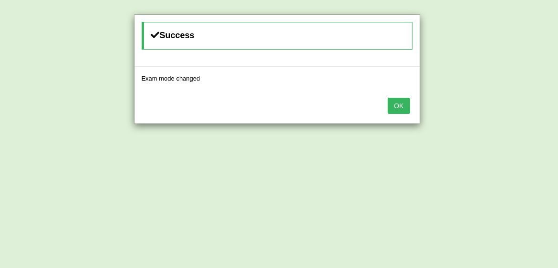
click at [395, 104] on button "OK" at bounding box center [399, 106] width 22 height 16
click at [404, 107] on button "OK" at bounding box center [399, 106] width 22 height 16
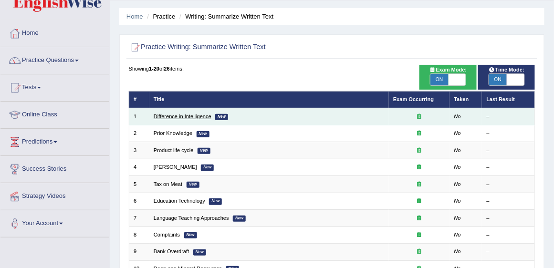
click at [204, 117] on link "Difference in Intelligence" at bounding box center [183, 117] width 58 height 6
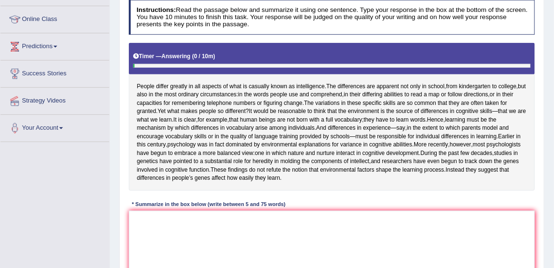
scroll to position [163, 0]
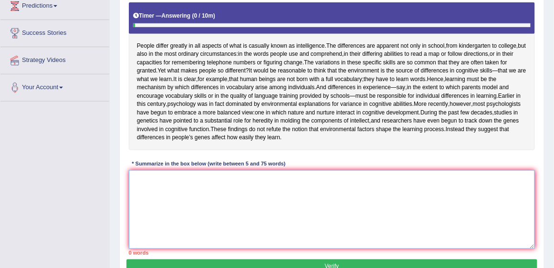
click at [220, 204] on textarea at bounding box center [332, 209] width 406 height 79
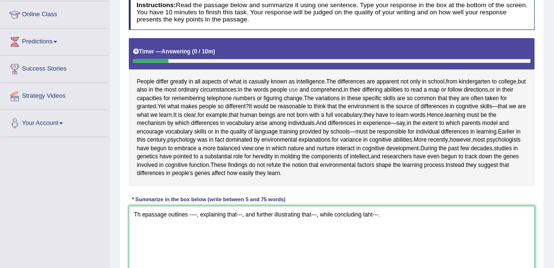
scroll to position [136, 0]
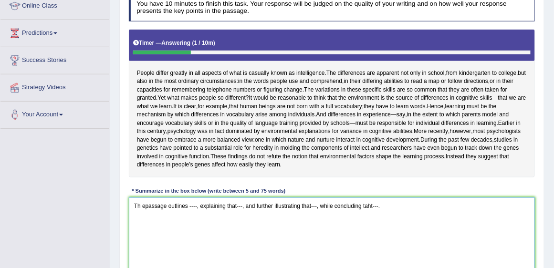
click at [144, 229] on textarea "Th epassage outlines ----, explaining that---, and further illustrating that---…" at bounding box center [332, 236] width 406 height 79
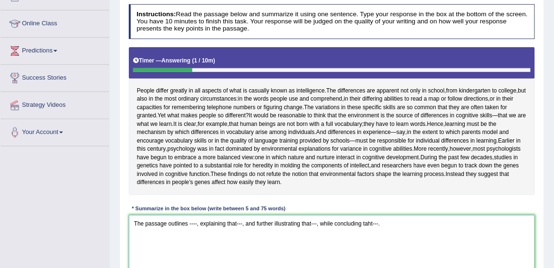
scroll to position [109, 0]
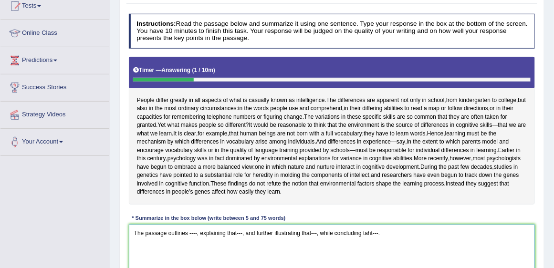
drag, startPoint x: 196, startPoint y: 256, endPoint x: 188, endPoint y: 258, distance: 7.3
click at [188, 258] on textarea "The passage outlines ----, explaining that---, and further illustrating that---…" at bounding box center [332, 264] width 406 height 79
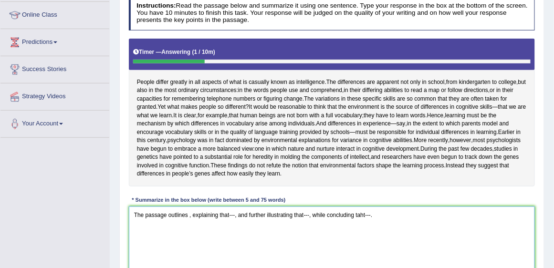
scroll to position [136, 0]
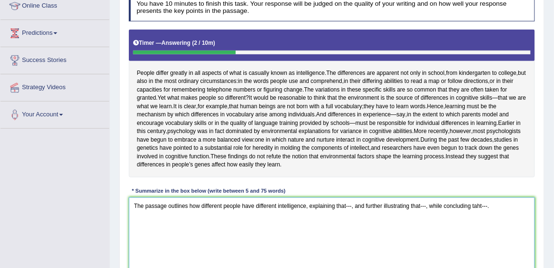
click at [352, 231] on textarea "The passage outlines how different people have different intelligence, explaini…" at bounding box center [332, 236] width 406 height 79
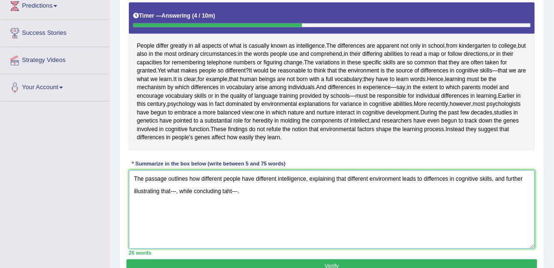
click at [176, 215] on textarea "The passage outlines how different people have different intelligence, explaini…" at bounding box center [332, 209] width 406 height 79
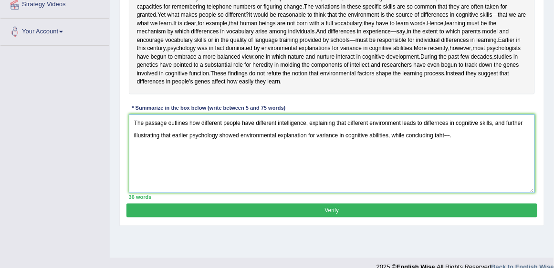
scroll to position [233, 0]
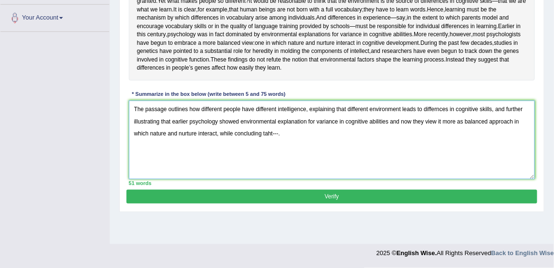
click at [279, 157] on textarea "The passage outlines how different people have different intelligence, explaini…" at bounding box center [332, 140] width 406 height 79
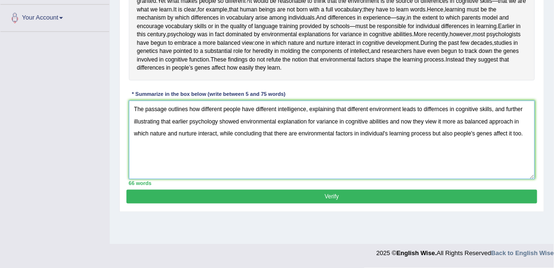
type textarea "The passage outlines how different people have different intelligence, explaini…"
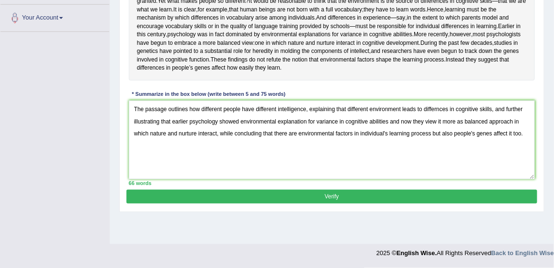
click at [353, 204] on button "Verify" at bounding box center [331, 197] width 410 height 14
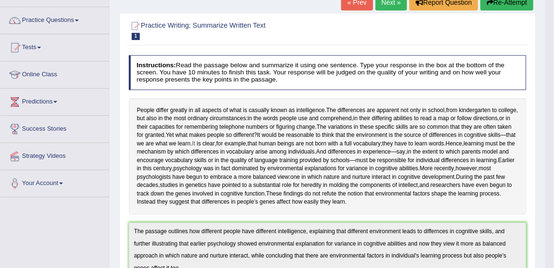
scroll to position [44, 0]
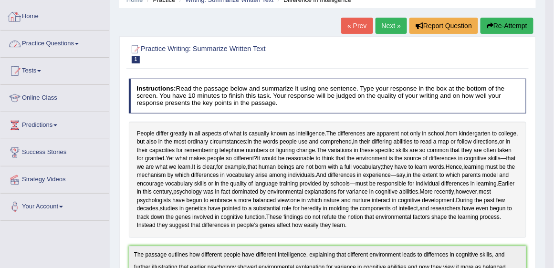
click at [62, 49] on link "Practice Questions" at bounding box center [54, 43] width 109 height 24
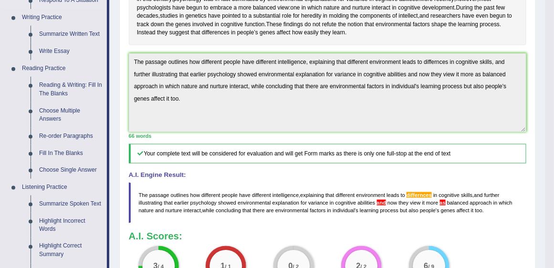
scroll to position [262, 0]
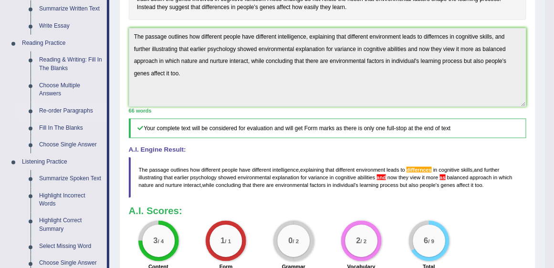
click at [67, 114] on link "Re-order Paragraphs" at bounding box center [71, 111] width 72 height 17
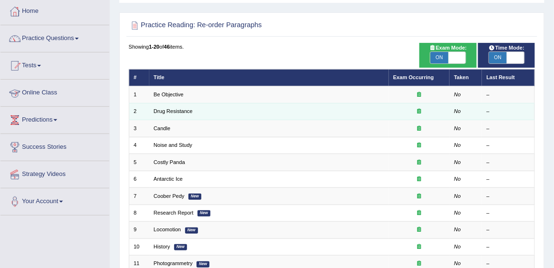
scroll to position [54, 0]
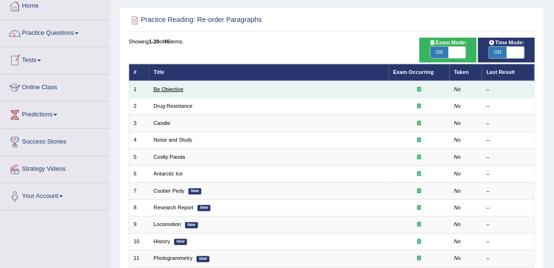
click at [166, 91] on link "Be Objective" at bounding box center [169, 89] width 30 height 6
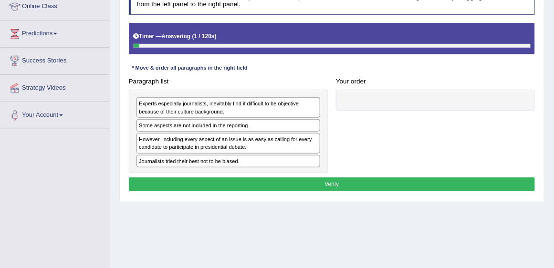
scroll to position [136, 0]
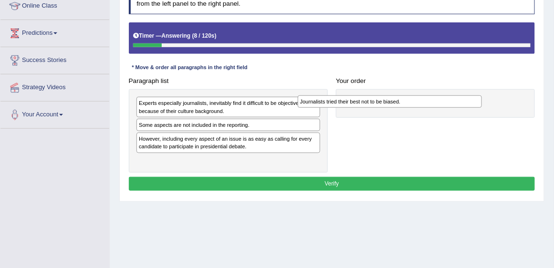
drag, startPoint x: 218, startPoint y: 158, endPoint x: 410, endPoint y: 105, distance: 199.0
click at [410, 105] on div "Journalists tried their best not to be biased." at bounding box center [390, 101] width 185 height 12
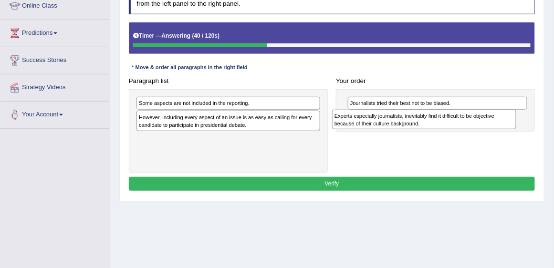
drag, startPoint x: 252, startPoint y: 103, endPoint x: 485, endPoint y: 122, distance: 233.0
click at [485, 122] on div "Experts especially journalists, inevitably find it difficult to be objective be…" at bounding box center [424, 120] width 185 height 20
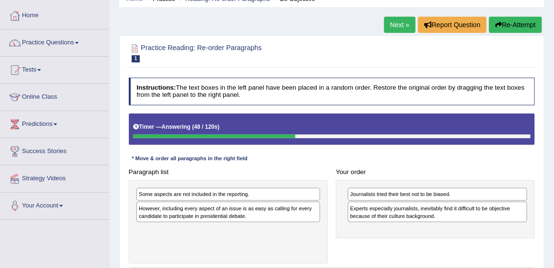
scroll to position [82, 0]
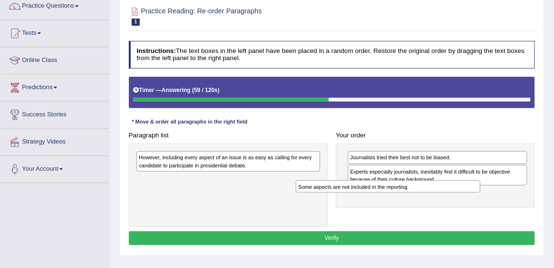
drag, startPoint x: 262, startPoint y: 156, endPoint x: 452, endPoint y: 195, distance: 193.7
click at [452, 195] on div "Paragraph list Some aspects are not included in the reporting. However, includi…" at bounding box center [331, 177] width 414 height 99
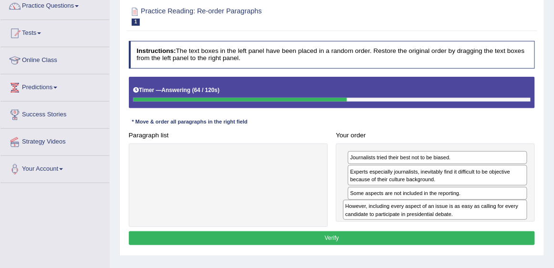
drag, startPoint x: 204, startPoint y: 162, endPoint x: 448, endPoint y: 223, distance: 251.8
click at [448, 223] on div "Paragraph list However, including every aspect of an issue is as easy as callin…" at bounding box center [331, 177] width 414 height 99
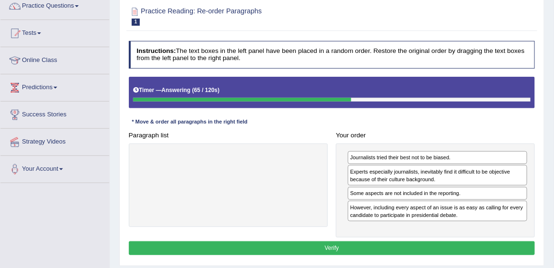
click at [340, 246] on button "Verify" at bounding box center [332, 248] width 406 height 14
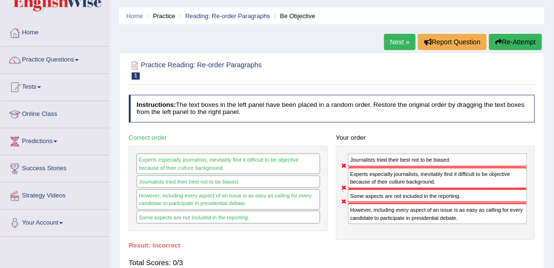
scroll to position [0, 0]
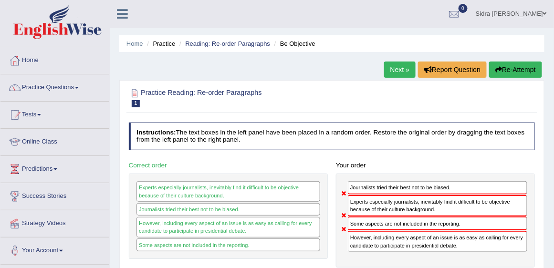
click at [519, 76] on button "Re-Attempt" at bounding box center [515, 70] width 53 height 16
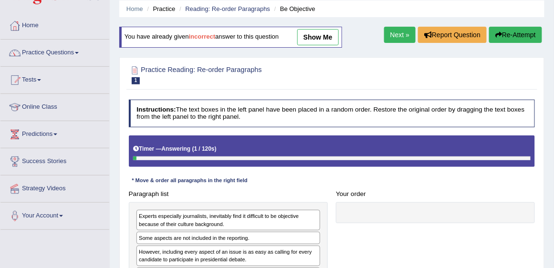
scroll to position [136, 0]
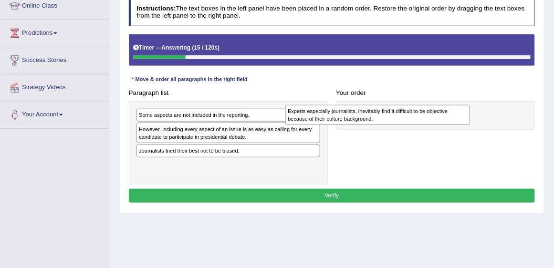
drag, startPoint x: 207, startPoint y: 120, endPoint x: 408, endPoint y: 119, distance: 201.3
click at [408, 119] on div "Experts especially journalists, inevitably find it difficult to be objective be…" at bounding box center [377, 115] width 185 height 20
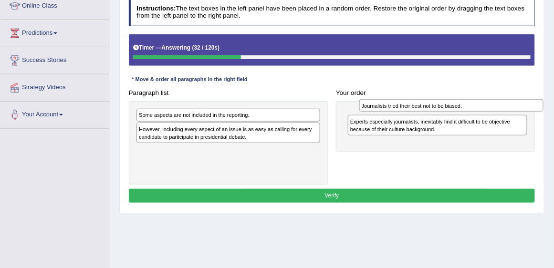
drag, startPoint x: 214, startPoint y: 149, endPoint x: 478, endPoint y: 107, distance: 267.5
click at [478, 107] on div "Journalists tried their best not to be biased." at bounding box center [451, 105] width 185 height 12
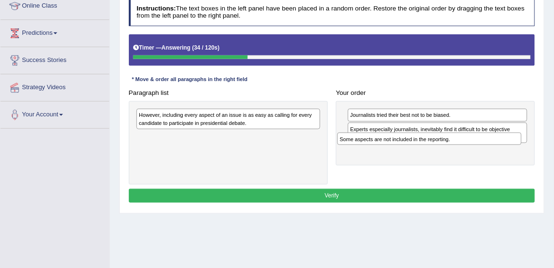
drag, startPoint x: 238, startPoint y: 114, endPoint x: 460, endPoint y: 142, distance: 223.4
click at [476, 147] on div "Paragraph list Some aspects are not included in the reporting. However, includi…" at bounding box center [331, 135] width 414 height 99
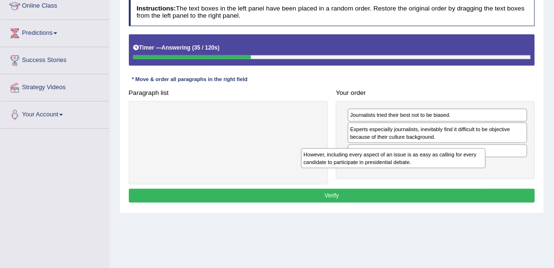
drag, startPoint x: 248, startPoint y: 119, endPoint x: 475, endPoint y: 179, distance: 234.5
click at [475, 179] on div "Paragraph list However, including every aspect of an issue is as easy as callin…" at bounding box center [331, 135] width 414 height 99
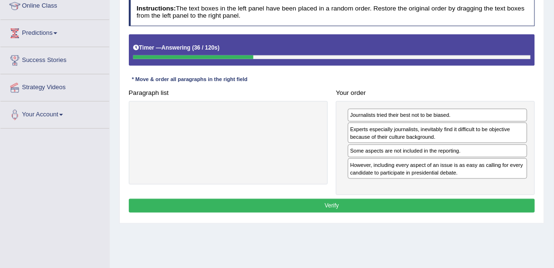
click at [425, 203] on button "Verify" at bounding box center [332, 206] width 406 height 14
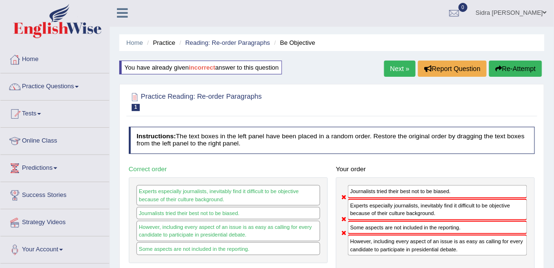
scroll to position [0, 0]
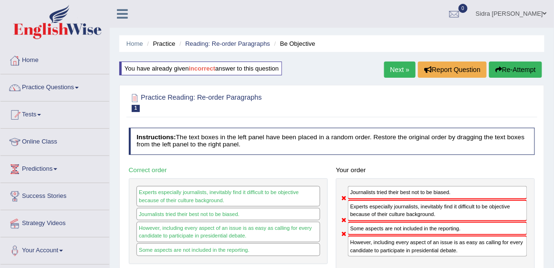
click at [396, 71] on link "Next »" at bounding box center [399, 70] width 31 height 16
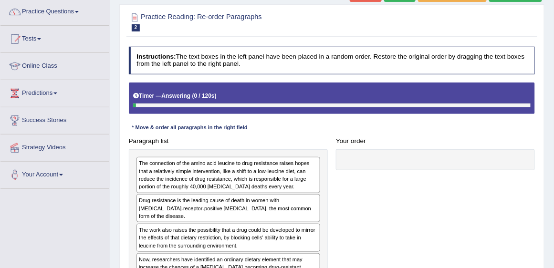
scroll to position [109, 0]
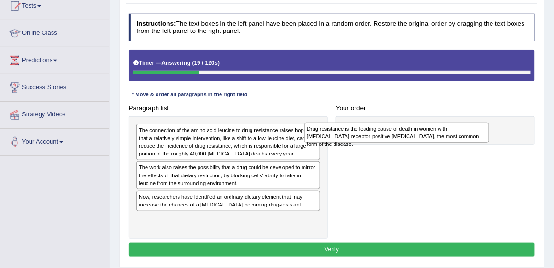
drag, startPoint x: 227, startPoint y: 172, endPoint x: 426, endPoint y: 137, distance: 202.9
click at [426, 137] on div "Drug resistance is the leading cause of death in women with estrogen-receptor-p…" at bounding box center [396, 133] width 185 height 20
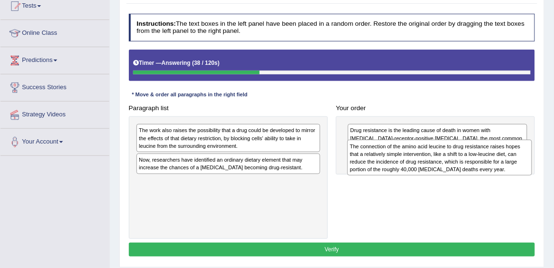
drag, startPoint x: 246, startPoint y: 140, endPoint x: 496, endPoint y: 162, distance: 251.4
click at [496, 162] on div "The connection of the amino acid leucine to drug resistance raises hopes that a…" at bounding box center [439, 157] width 185 height 35
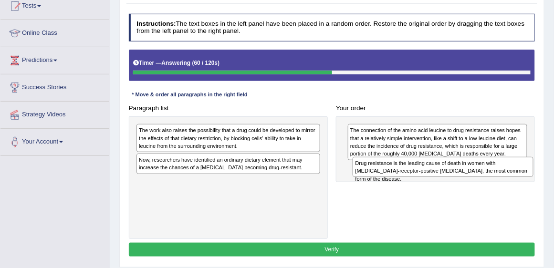
drag, startPoint x: 435, startPoint y: 133, endPoint x: 444, endPoint y: 176, distance: 43.9
click at [444, 176] on div "Drug resistance is the leading cause of death in women with estrogen-receptor-p…" at bounding box center [435, 149] width 199 height 66
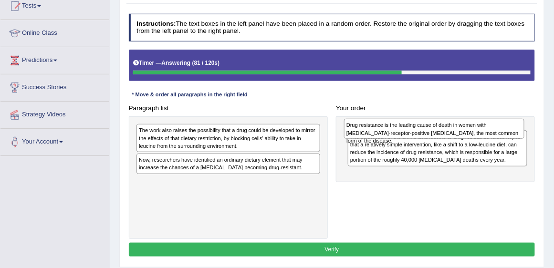
drag, startPoint x: 449, startPoint y: 173, endPoint x: 447, endPoint y: 135, distance: 38.7
click at [447, 135] on div "Drug resistance is the leading cause of death in women with estrogen-receptor-p…" at bounding box center [434, 129] width 180 height 20
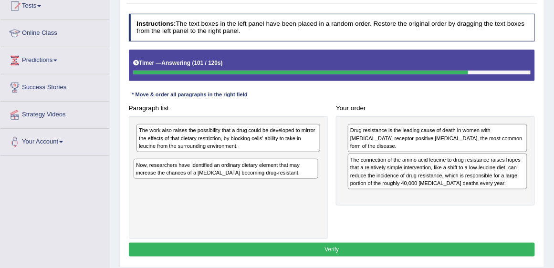
drag, startPoint x: 245, startPoint y: 165, endPoint x: 244, endPoint y: 182, distance: 16.7
click at [244, 182] on div "The work also raises the possibility that a drug could be developed to mirror t…" at bounding box center [228, 177] width 199 height 123
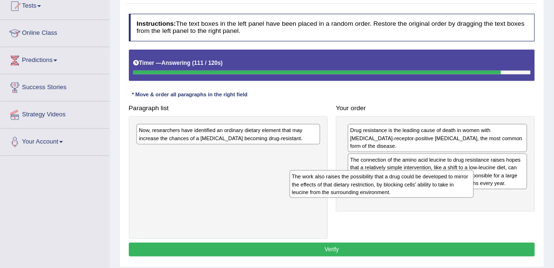
drag, startPoint x: 288, startPoint y: 140, endPoint x: 476, endPoint y: 200, distance: 197.2
click at [476, 200] on div "Paragraph list The work also raises the possibility that a drug could be develo…" at bounding box center [331, 170] width 414 height 138
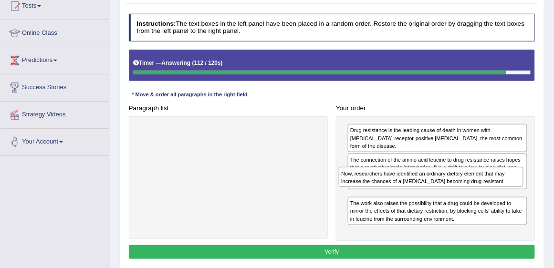
drag, startPoint x: 299, startPoint y: 136, endPoint x: 539, endPoint y: 191, distance: 246.7
click at [539, 191] on div "Practice Reading: Re-order Paragraphs 2 Drug Resistance Instructions: The text …" at bounding box center [331, 120] width 425 height 299
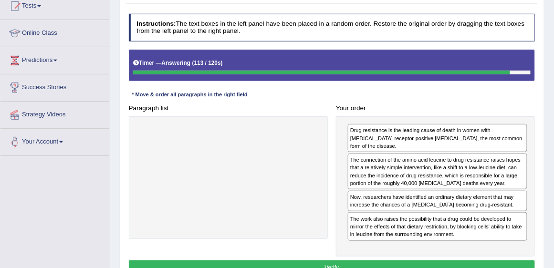
click at [453, 262] on button "Verify" at bounding box center [332, 267] width 406 height 14
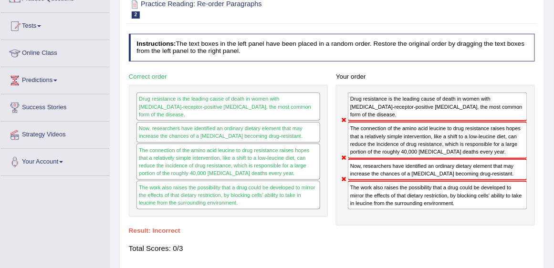
scroll to position [27, 0]
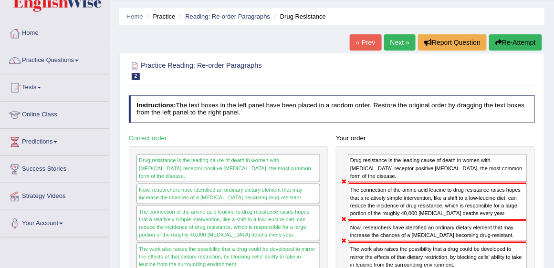
click at [397, 41] on link "Next »" at bounding box center [399, 42] width 31 height 16
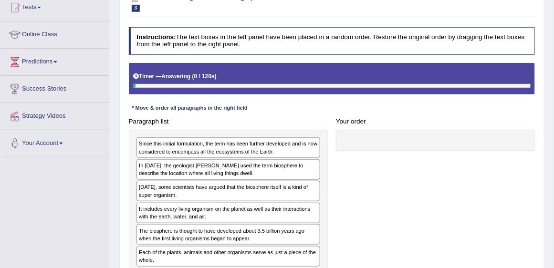
scroll to position [109, 0]
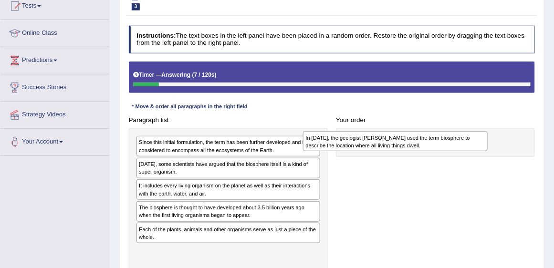
drag, startPoint x: 236, startPoint y: 170, endPoint x: 434, endPoint y: 147, distance: 199.7
click at [434, 147] on div "In [DATE], the geologist [PERSON_NAME] used the term biosphere to describe the …" at bounding box center [395, 141] width 185 height 20
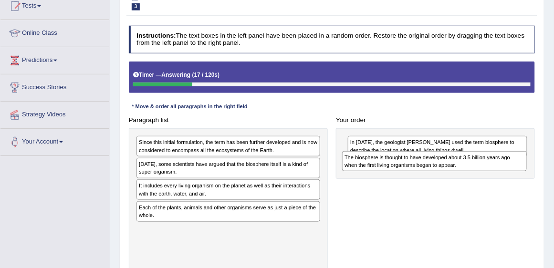
drag, startPoint x: 275, startPoint y: 215, endPoint x: 519, endPoint y: 173, distance: 247.7
click at [519, 173] on div "Paragraph list Since this initial formulation, the term has been further develo…" at bounding box center [331, 191] width 414 height 157
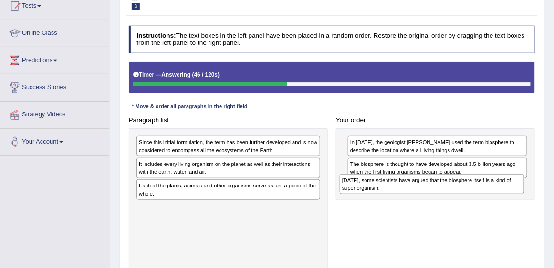
drag, startPoint x: 250, startPoint y: 168, endPoint x: 491, endPoint y: 196, distance: 242.9
click at [491, 196] on div "Paragraph list Since this initial formulation, the term has been further develo…" at bounding box center [331, 191] width 414 height 157
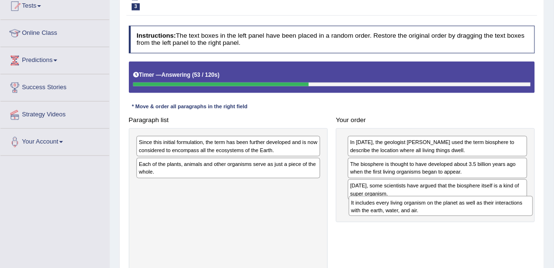
drag, startPoint x: 285, startPoint y: 166, endPoint x: 537, endPoint y: 220, distance: 257.5
click at [537, 220] on div "Paragraph list Since this initial formulation, the term has been further develo…" at bounding box center [331, 191] width 414 height 157
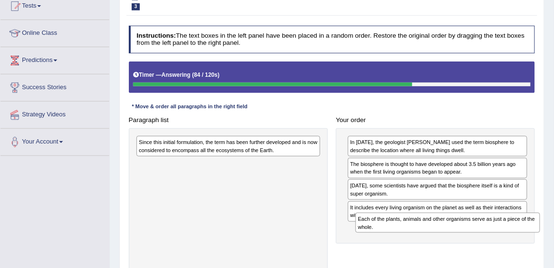
drag, startPoint x: 261, startPoint y: 165, endPoint x: 521, endPoint y: 239, distance: 270.3
click at [521, 239] on div "Paragraph list Since this initial formulation, the term has been further develo…" at bounding box center [331, 191] width 414 height 157
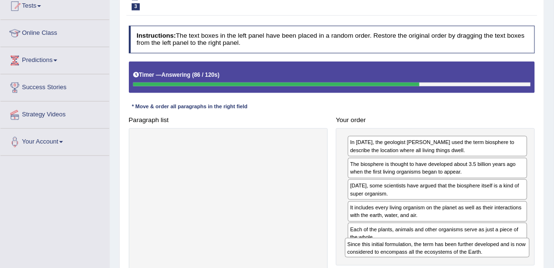
drag, startPoint x: 244, startPoint y: 144, endPoint x: 491, endPoint y: 268, distance: 276.9
click at [491, 268] on div "Paragraph list Since this initial formulation, the term has been further develo…" at bounding box center [331, 191] width 414 height 157
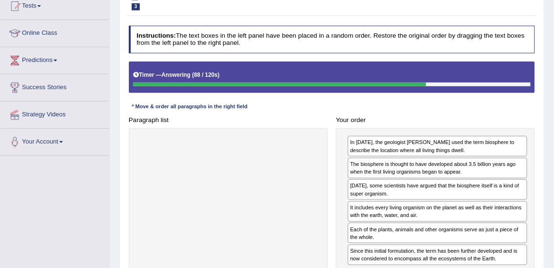
scroll to position [163, 0]
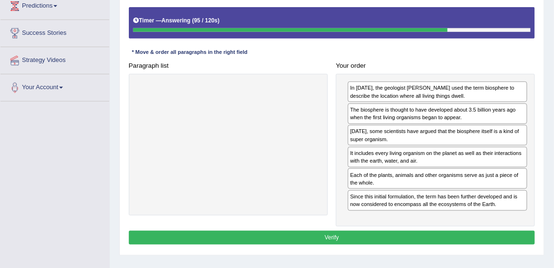
click at [335, 234] on button "Verify" at bounding box center [332, 238] width 406 height 14
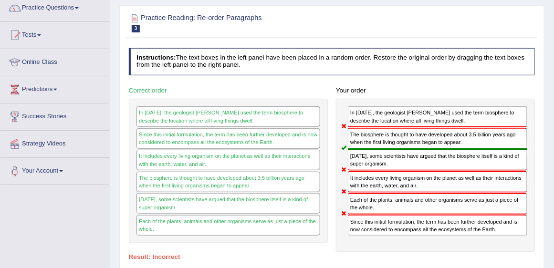
scroll to position [54, 0]
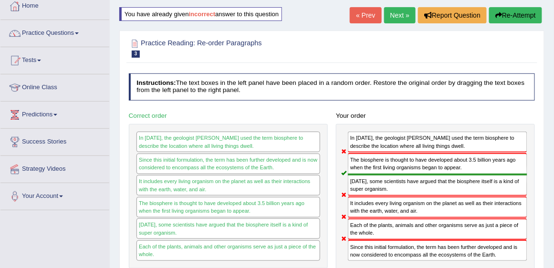
click at [399, 14] on link "Next »" at bounding box center [399, 15] width 31 height 16
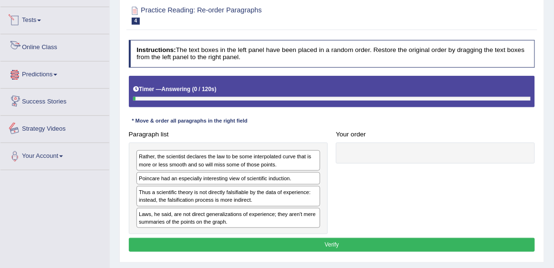
scroll to position [109, 0]
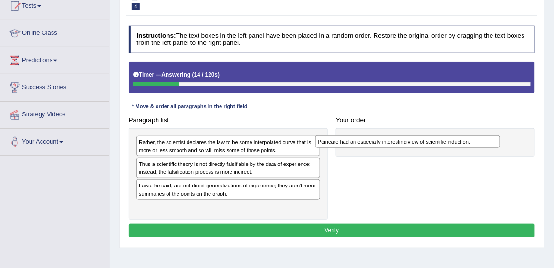
drag, startPoint x: 239, startPoint y: 163, endPoint x: 452, endPoint y: 145, distance: 213.4
click at [452, 145] on div "Poincare had an especially interesting view of scientific induction." at bounding box center [407, 141] width 185 height 12
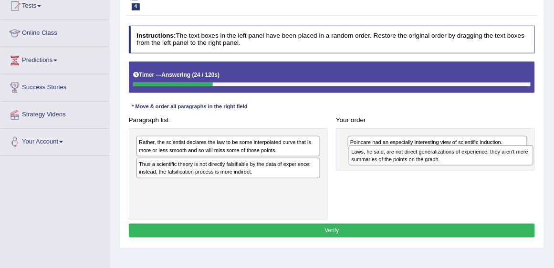
drag, startPoint x: 246, startPoint y: 189, endPoint x: 498, endPoint y: 162, distance: 253.8
click at [498, 162] on div "Laws, he said, are not direct generalizations of experience; they aren't mere s…" at bounding box center [441, 155] width 185 height 20
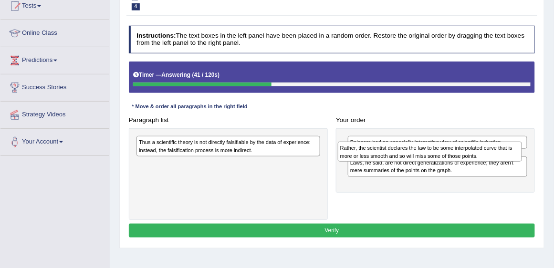
drag, startPoint x: 302, startPoint y: 143, endPoint x: 551, endPoint y: 156, distance: 248.9
click at [551, 156] on div "Home Practice Reading: Re-order Paragraphs Poincare You have already given inco…" at bounding box center [332, 129] width 444 height 477
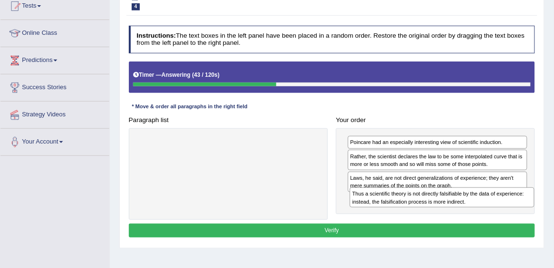
drag, startPoint x: 297, startPoint y: 147, endPoint x: 549, endPoint y: 212, distance: 260.9
click at [549, 212] on div "Home Practice Reading: Re-order Paragraphs Poincare You have already given inco…" at bounding box center [332, 129] width 444 height 477
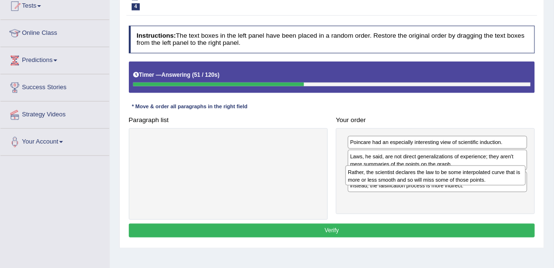
drag, startPoint x: 435, startPoint y: 162, endPoint x: 435, endPoint y: 187, distance: 25.3
click at [435, 187] on div "Poincare had an especially interesting view of scientific induction. Rather, th…" at bounding box center [435, 171] width 199 height 86
drag, startPoint x: 434, startPoint y: 199, endPoint x: 433, endPoint y: 180, distance: 18.6
click at [433, 180] on div "Rather, the scientist declares the law to be some interpolated curve that is mo…" at bounding box center [434, 180] width 180 height 20
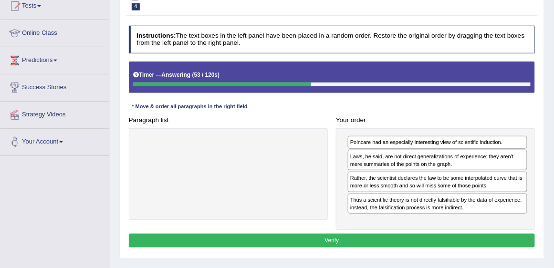
click at [412, 238] on button "Verify" at bounding box center [332, 241] width 406 height 14
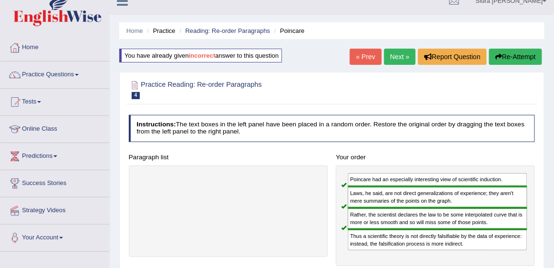
scroll to position [0, 0]
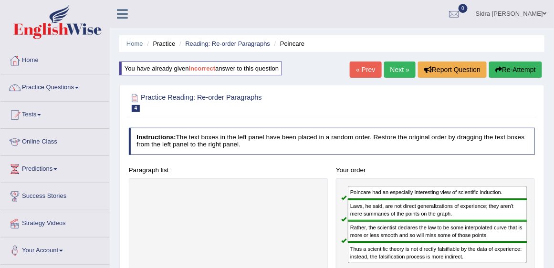
click at [396, 72] on link "Next »" at bounding box center [399, 70] width 31 height 16
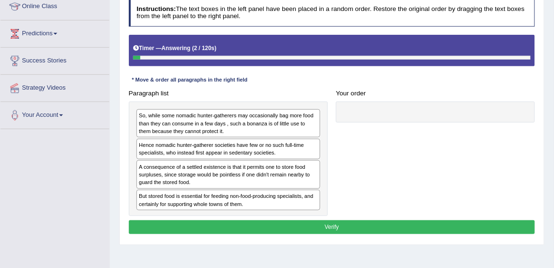
scroll to position [136, 0]
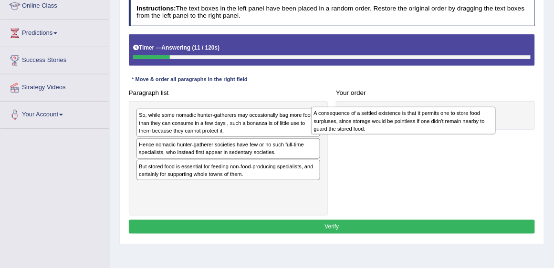
drag, startPoint x: 285, startPoint y: 169, endPoint x: 497, endPoint y: 118, distance: 217.7
click at [496, 118] on div "A consequence of a settled existence is that it permits one to store food surpl…" at bounding box center [403, 121] width 185 height 28
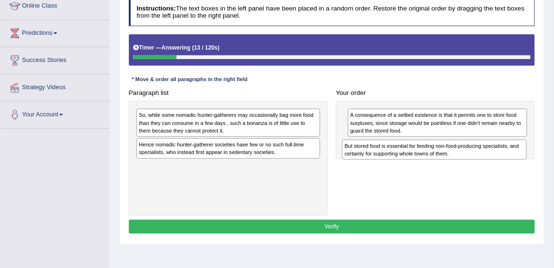
drag, startPoint x: 252, startPoint y: 171, endPoint x: 496, endPoint y: 161, distance: 244.4
click at [496, 161] on div "Paragraph list So, while some nomadic hunter-gatherers may occasionally bag mor…" at bounding box center [331, 151] width 414 height 130
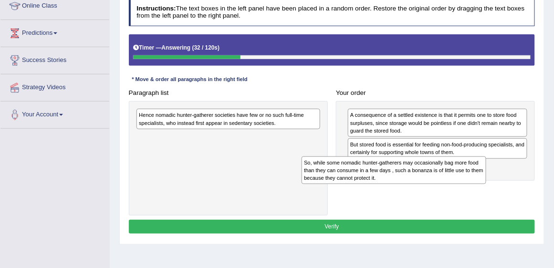
drag, startPoint x: 268, startPoint y: 123, endPoint x: 471, endPoint y: 186, distance: 212.3
click at [471, 186] on div "Paragraph list So, while some nomadic hunter-gatherers may occasionally bag mor…" at bounding box center [331, 151] width 414 height 130
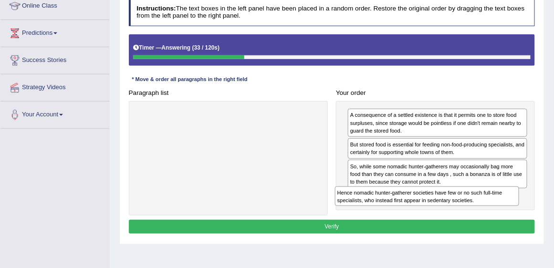
drag, startPoint x: 279, startPoint y: 118, endPoint x: 549, endPoint y: 218, distance: 288.7
click at [549, 218] on div "Home Practice Reading: Re-order Paragraphs Little Consequence You have already …" at bounding box center [332, 102] width 444 height 477
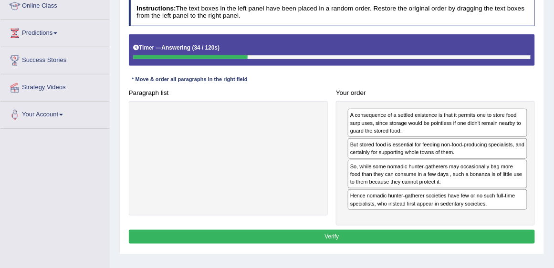
click at [457, 243] on div "Instructions: The text boxes in the left panel have been placed in a random ord…" at bounding box center [331, 123] width 410 height 256
click at [454, 235] on button "Verify" at bounding box center [332, 237] width 406 height 14
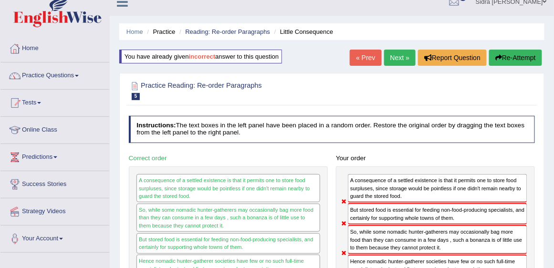
scroll to position [0, 0]
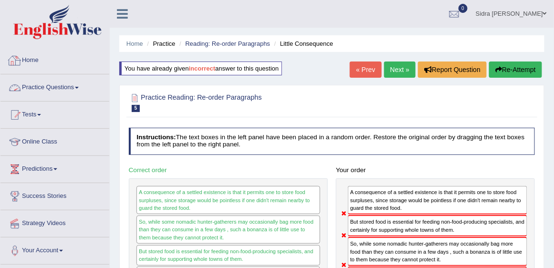
click at [31, 62] on link "Home" at bounding box center [54, 59] width 109 height 24
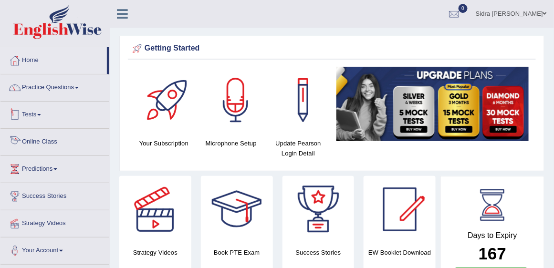
click at [36, 132] on link "Online Class" at bounding box center [54, 141] width 109 height 24
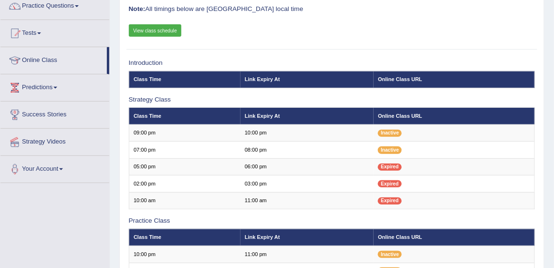
scroll to position [136, 0]
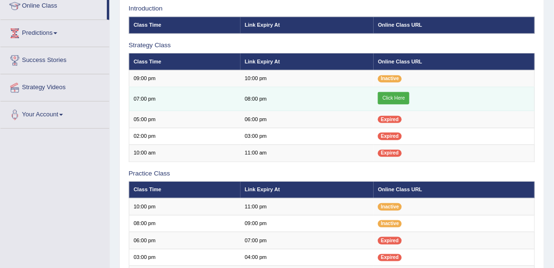
click at [400, 98] on link "Click Here" at bounding box center [393, 98] width 31 height 12
click at [399, 98] on link "Click Here" at bounding box center [393, 98] width 31 height 12
click at [387, 96] on link "Click Here" at bounding box center [393, 98] width 31 height 12
click at [392, 97] on link "Click Here" at bounding box center [393, 98] width 31 height 12
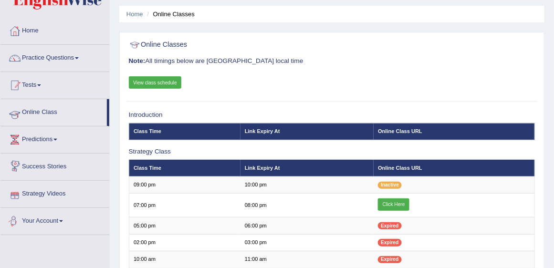
scroll to position [27, 0]
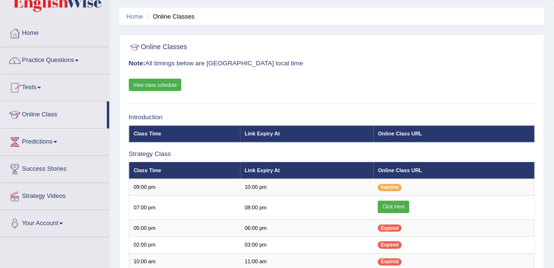
click at [53, 65] on link "Practice Questions" at bounding box center [54, 59] width 109 height 24
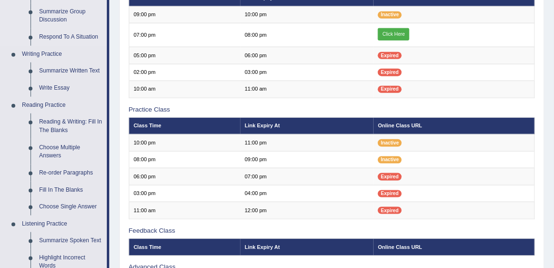
scroll to position [191, 0]
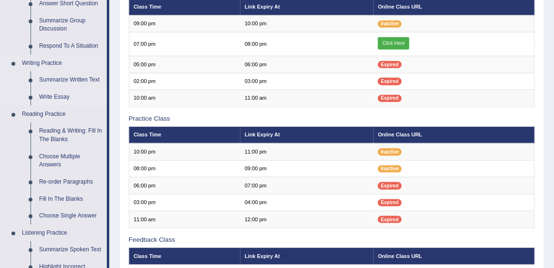
click at [51, 91] on link "Write Essay" at bounding box center [71, 97] width 72 height 17
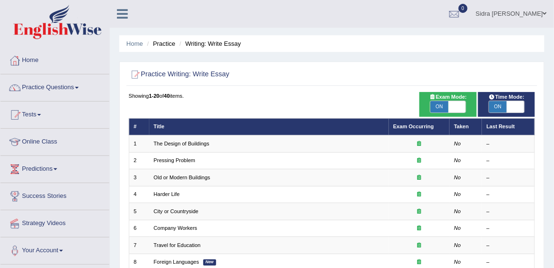
click at [51, 93] on link "Practice Questions" at bounding box center [54, 86] width 109 height 24
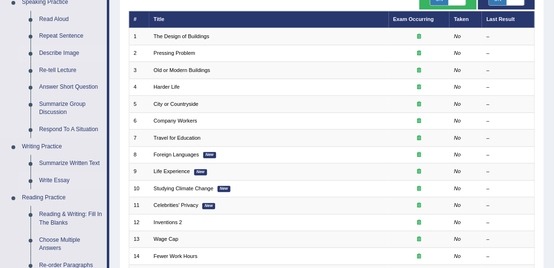
scroll to position [109, 0]
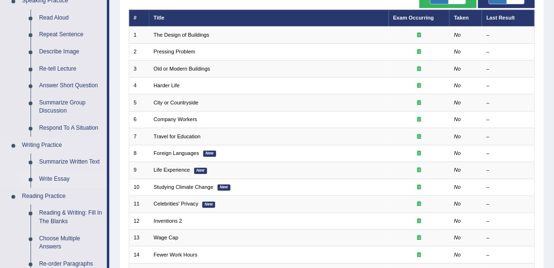
click at [50, 182] on link "Write Essay" at bounding box center [71, 179] width 72 height 17
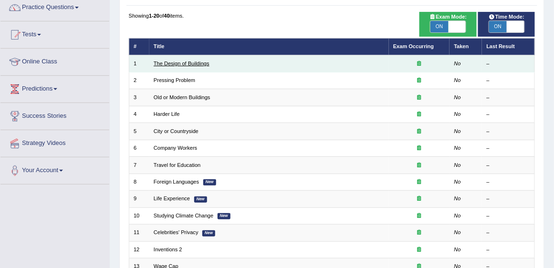
scroll to position [82, 0]
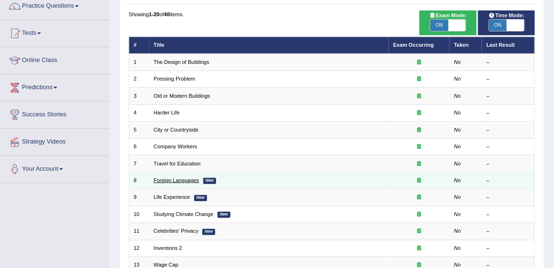
click at [191, 177] on link "Foreign Languages" at bounding box center [176, 180] width 45 height 6
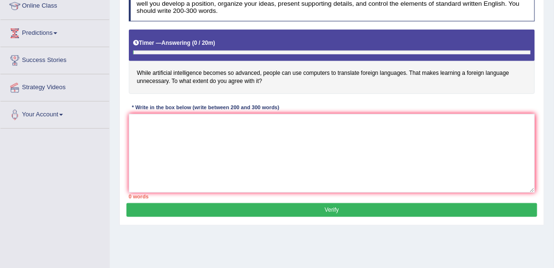
scroll to position [136, 0]
click at [202, 124] on textarea at bounding box center [332, 153] width 406 height 79
paste textarea "The increasing influence of (essay topic) on our lives has ignited numerous dis…"
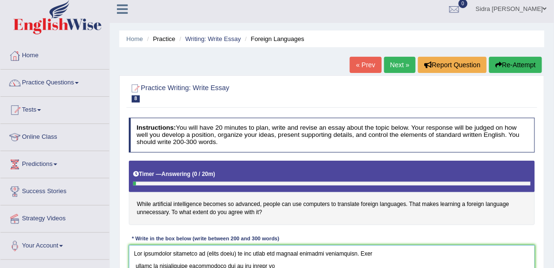
scroll to position [0, 0]
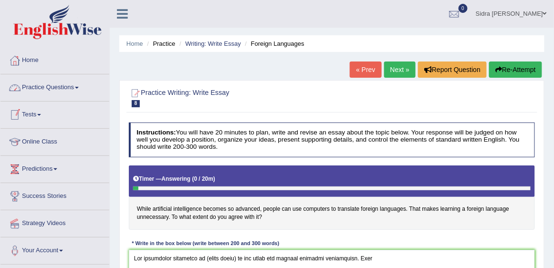
click at [77, 89] on link "Practice Questions" at bounding box center [54, 86] width 109 height 24
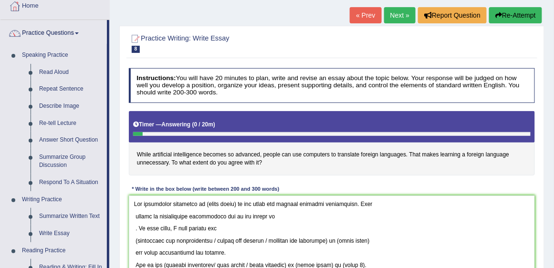
click at [352, 165] on h4 "While artificial intelligence becomes so advanced, people can use computers to …" at bounding box center [332, 143] width 406 height 64
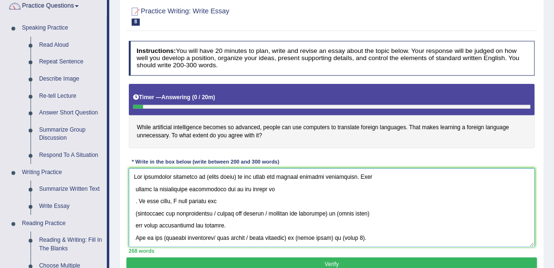
click at [296, 198] on textarea at bounding box center [332, 207] width 406 height 79
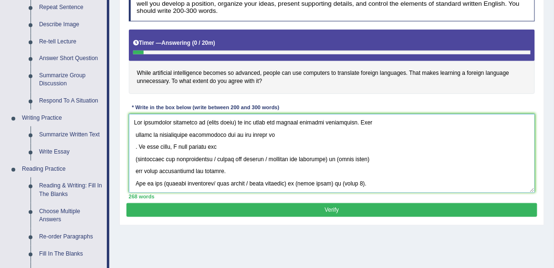
click at [287, 161] on textarea at bounding box center [332, 153] width 406 height 79
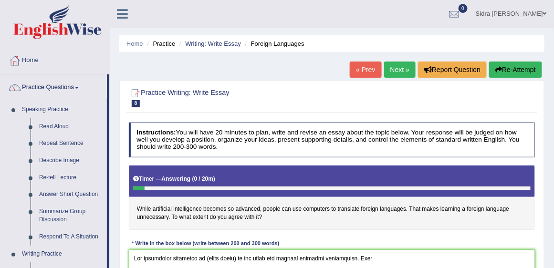
click at [325, 142] on h4 "Instructions: You will have 20 minutes to plan, write and revise an essay about…" at bounding box center [332, 140] width 406 height 34
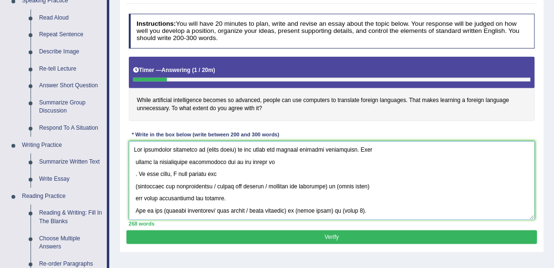
drag, startPoint x: 236, startPoint y: 149, endPoint x: 201, endPoint y: 149, distance: 34.3
click at [201, 149] on textarea at bounding box center [332, 180] width 406 height 79
click at [204, 147] on textarea at bounding box center [332, 180] width 406 height 79
click at [204, 149] on textarea at bounding box center [332, 180] width 406 height 79
click at [206, 150] on textarea at bounding box center [332, 180] width 406 height 79
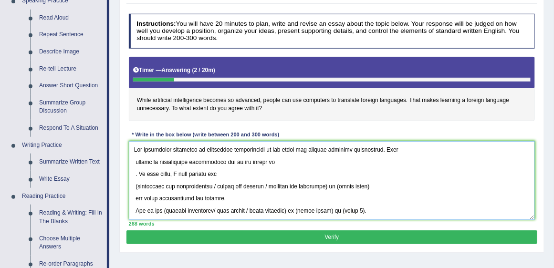
scroll to position [136, 0]
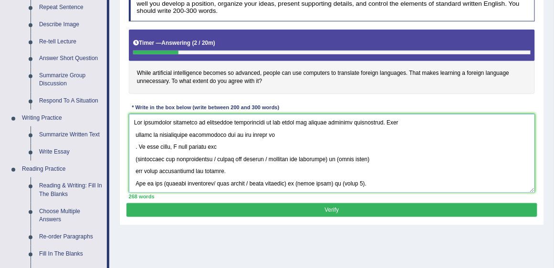
drag, startPoint x: 253, startPoint y: 120, endPoint x: 204, endPoint y: 122, distance: 49.2
click at [204, 122] on textarea at bounding box center [332, 153] width 406 height 79
click at [273, 135] on textarea at bounding box center [332, 153] width 406 height 79
click at [136, 146] on textarea at bounding box center [332, 153] width 406 height 79
click at [134, 145] on textarea at bounding box center [332, 153] width 406 height 79
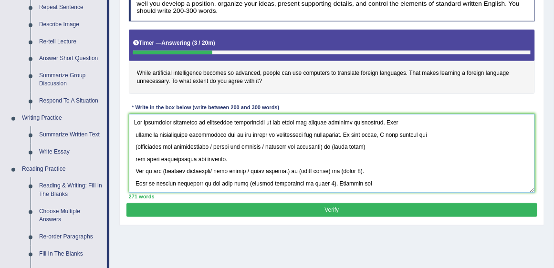
click at [135, 131] on textarea at bounding box center [332, 153] width 406 height 79
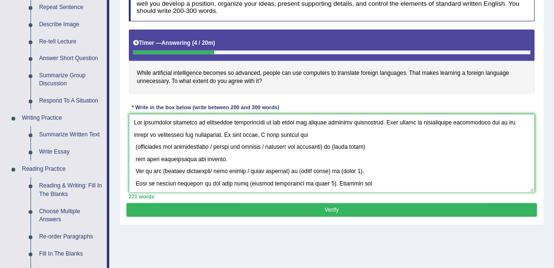
click at [135, 144] on textarea at bounding box center [332, 153] width 406 height 79
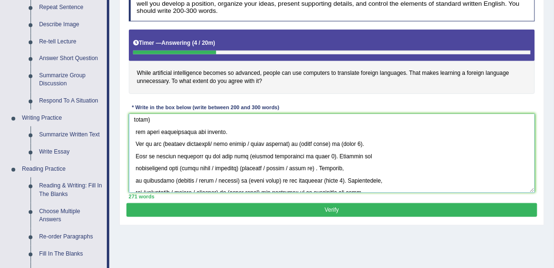
scroll to position [0, 0]
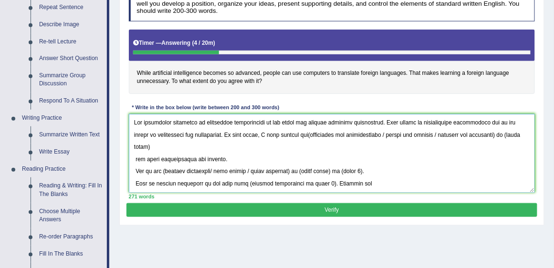
drag, startPoint x: 483, startPoint y: 132, endPoint x: 367, endPoint y: 137, distance: 116.0
click at [367, 137] on textarea at bounding box center [332, 153] width 406 height 79
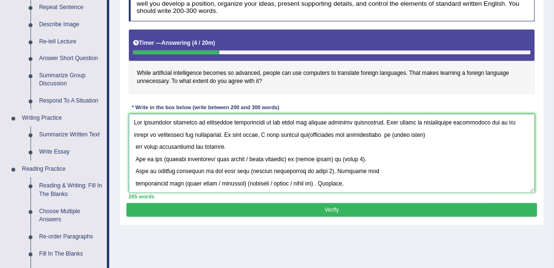
click at [289, 133] on textarea at bounding box center [332, 153] width 406 height 79
click at [366, 134] on textarea at bounding box center [332, 153] width 406 height 79
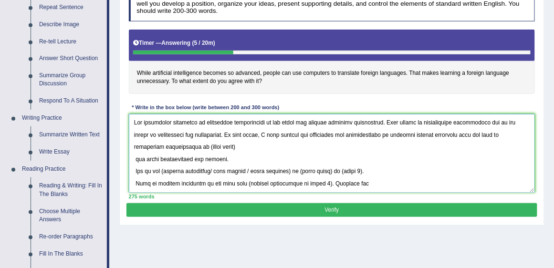
drag, startPoint x: 203, startPoint y: 146, endPoint x: 165, endPoint y: 146, distance: 38.2
click at [165, 146] on textarea at bounding box center [332, 153] width 406 height 79
click at [134, 157] on textarea at bounding box center [332, 153] width 406 height 79
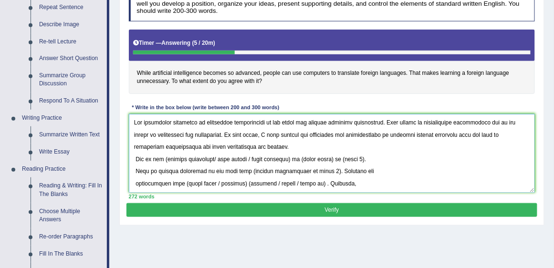
click at [134, 157] on textarea at bounding box center [332, 153] width 406 height 79
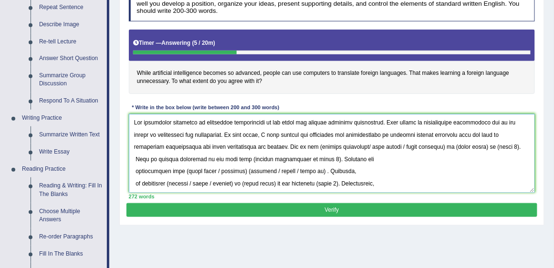
click at [225, 144] on textarea at bounding box center [332, 153] width 406 height 79
click at [406, 144] on textarea at bounding box center [332, 153] width 406 height 79
click at [407, 145] on textarea at bounding box center [332, 153] width 406 height 79
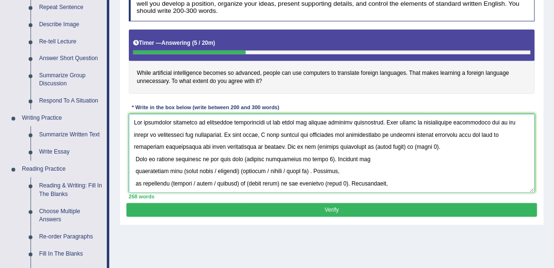
click at [276, 145] on textarea at bounding box center [332, 153] width 406 height 79
click at [247, 145] on textarea at bounding box center [332, 153] width 406 height 79
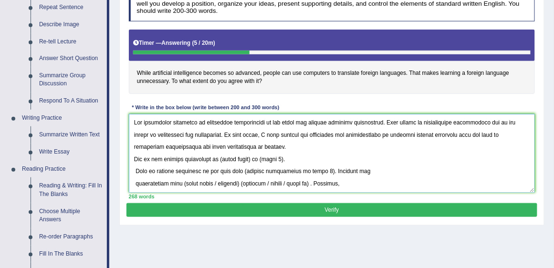
drag, startPoint x: 251, startPoint y: 158, endPoint x: 218, endPoint y: 155, distance: 32.5
click at [218, 155] on textarea at bounding box center [332, 153] width 406 height 79
drag, startPoint x: 297, startPoint y: 156, endPoint x: 275, endPoint y: 157, distance: 22.0
click at [275, 157] on textarea at bounding box center [332, 153] width 406 height 79
click at [247, 146] on textarea at bounding box center [332, 153] width 406 height 79
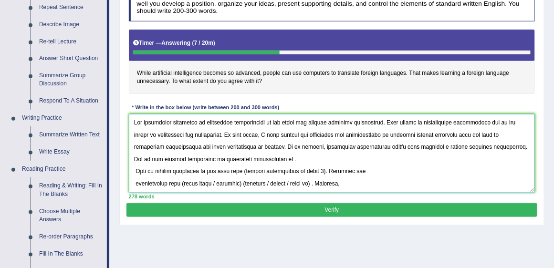
click at [275, 157] on textarea at bounding box center [332, 153] width 406 height 79
click at [137, 170] on textarea at bounding box center [332, 153] width 406 height 79
click at [135, 170] on textarea at bounding box center [332, 153] width 406 height 79
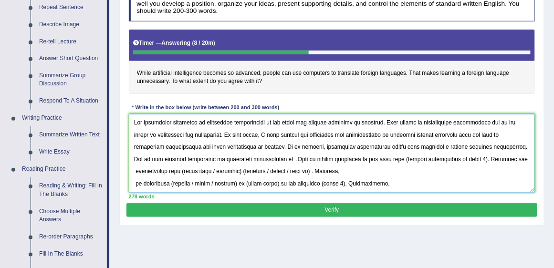
click at [135, 168] on textarea at bounding box center [332, 153] width 406 height 79
click at [134, 181] on textarea at bounding box center [332, 153] width 406 height 79
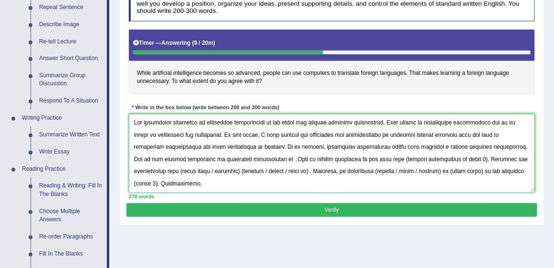
click at [275, 157] on textarea at bounding box center [332, 153] width 406 height 79
click at [220, 156] on textarea at bounding box center [332, 153] width 406 height 79
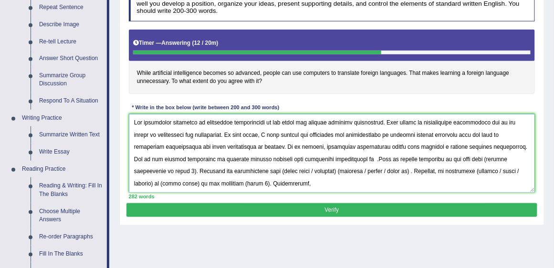
click at [352, 158] on textarea at bounding box center [332, 153] width 406 height 79
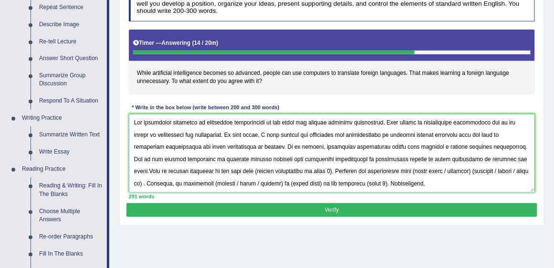
drag, startPoint x: 298, startPoint y: 170, endPoint x: 222, endPoint y: 170, distance: 76.3
click at [222, 170] on textarea at bounding box center [332, 153] width 406 height 79
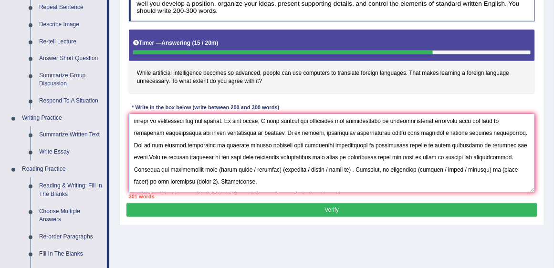
scroll to position [32, 0]
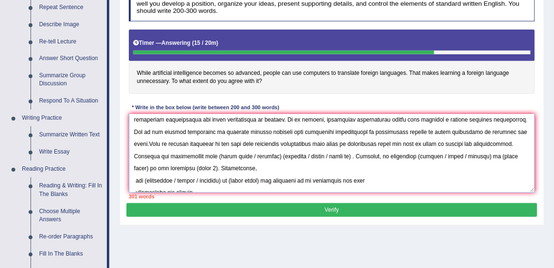
drag, startPoint x: 243, startPoint y: 155, endPoint x: 180, endPoint y: 153, distance: 62.5
click at [180, 153] on textarea at bounding box center [332, 153] width 406 height 79
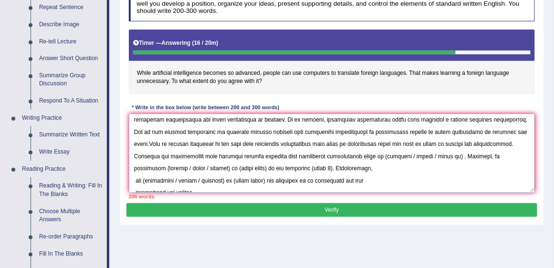
drag, startPoint x: 404, startPoint y: 154, endPoint x: 331, endPoint y: 157, distance: 73.5
click at [331, 157] on textarea at bounding box center [332, 153] width 406 height 79
drag, startPoint x: 197, startPoint y: 166, endPoint x: 164, endPoint y: 169, distance: 33.0
click at [164, 169] on textarea at bounding box center [332, 153] width 406 height 79
drag, startPoint x: 155, startPoint y: 166, endPoint x: 128, endPoint y: 166, distance: 27.2
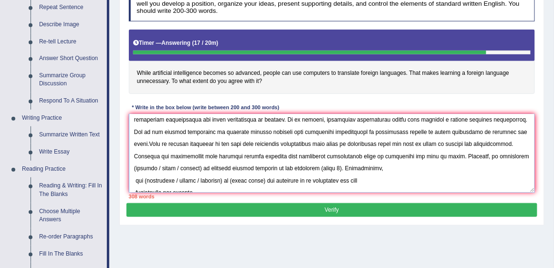
click at [128, 166] on div "Instructions: You will have 20 minutes to plan, write and revise an essay about…" at bounding box center [331, 93] width 410 height 220
drag, startPoint x: 512, startPoint y: 156, endPoint x: 490, endPoint y: 156, distance: 21.5
click at [490, 156] on textarea at bounding box center [332, 153] width 406 height 79
click at [471, 154] on textarea at bounding box center [332, 153] width 406 height 79
drag, startPoint x: 487, startPoint y: 155, endPoint x: 469, endPoint y: 156, distance: 17.7
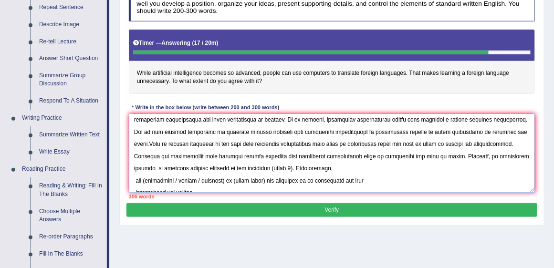
click at [469, 156] on textarea at bounding box center [332, 153] width 406 height 79
click at [488, 155] on textarea at bounding box center [332, 153] width 406 height 79
click at [176, 168] on textarea at bounding box center [332, 153] width 406 height 79
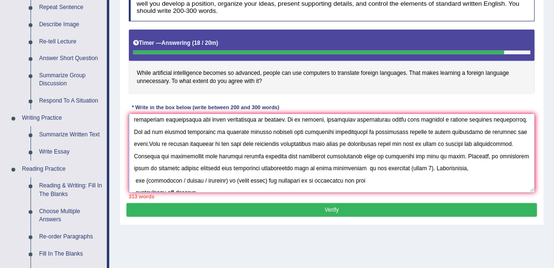
click at [257, 166] on textarea at bounding box center [332, 153] width 406 height 79
click at [352, 167] on textarea at bounding box center [332, 153] width 406 height 79
click at [240, 166] on textarea at bounding box center [332, 153] width 406 height 79
drag, startPoint x: 417, startPoint y: 165, endPoint x: 362, endPoint y: 165, distance: 54.4
click at [362, 165] on textarea at bounding box center [332, 153] width 406 height 79
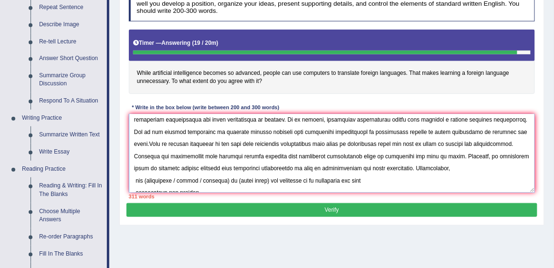
click at [134, 176] on textarea at bounding box center [332, 153] width 406 height 79
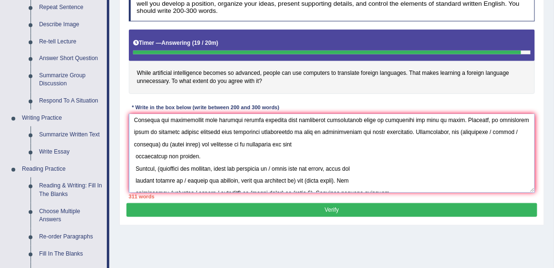
scroll to position [64, 0]
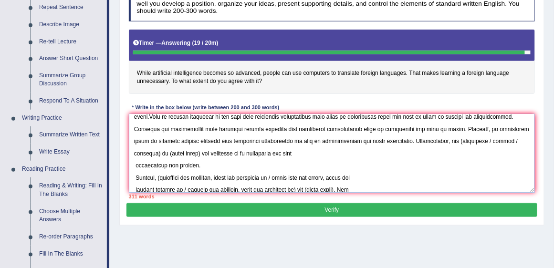
drag, startPoint x: 443, startPoint y: 138, endPoint x: 408, endPoint y: 141, distance: 34.9
click at [408, 141] on textarea at bounding box center [332, 153] width 406 height 79
drag, startPoint x: 457, startPoint y: 138, endPoint x: 430, endPoint y: 144, distance: 27.8
click at [430, 144] on textarea at bounding box center [332, 153] width 406 height 79
drag, startPoint x: 470, startPoint y: 139, endPoint x: 436, endPoint y: 142, distance: 33.9
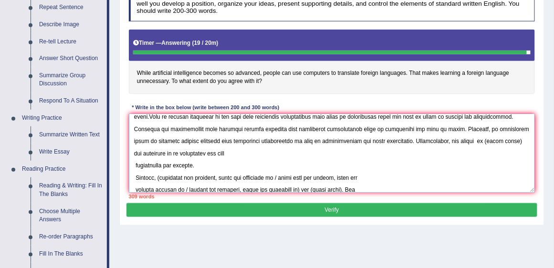
click at [436, 142] on textarea at bounding box center [332, 153] width 406 height 79
click at [431, 140] on textarea at bounding box center [332, 153] width 406 height 79
click at [433, 138] on textarea at bounding box center [332, 153] width 406 height 79
type textarea "The increasing influence of artificial intelligence on our lives has ignited nu…"
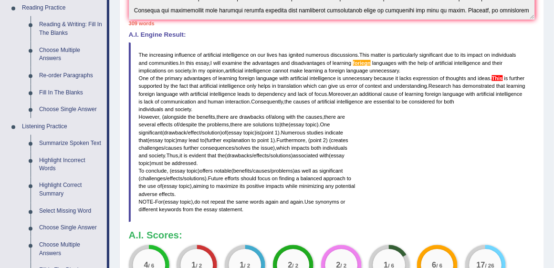
scroll to position [300, 0]
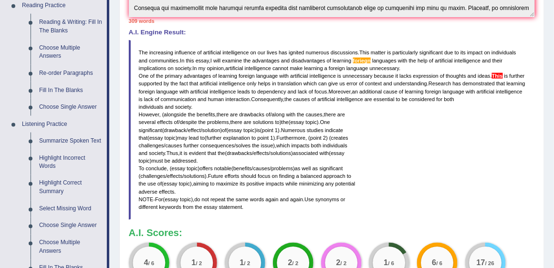
drag, startPoint x: 247, startPoint y: 206, endPoint x: 154, endPoint y: 132, distance: 118.7
click at [154, 132] on blockquote "The increasing influence of artificial intelligence on our lives has ignited nu…" at bounding box center [332, 130] width 406 height 180
click at [142, 50] on span "The" at bounding box center [143, 53] width 9 height 6
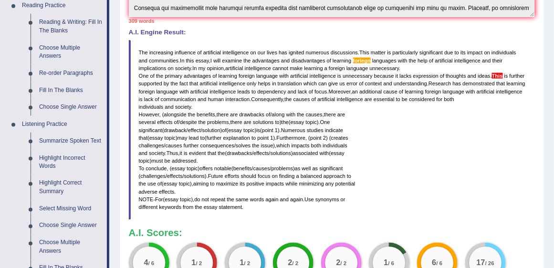
click at [211, 89] on span "intelligence" at bounding box center [222, 92] width 26 height 6
drag, startPoint x: 284, startPoint y: 165, endPoint x: 186, endPoint y: 70, distance: 135.9
click at [185, 66] on blockquote "The increasing influence of artificial intelligence on our lives has ignited nu…" at bounding box center [332, 130] width 406 height 180
drag, startPoint x: 267, startPoint y: 150, endPoint x: 219, endPoint y: 80, distance: 84.8
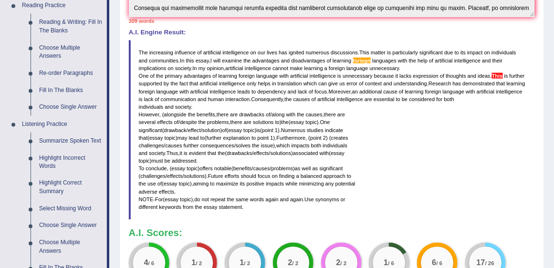
click at [219, 80] on blockquote "The increasing influence of artificial intelligence on our lives has ignited nu…" at bounding box center [332, 130] width 406 height 180
drag, startPoint x: 281, startPoint y: 145, endPoint x: 222, endPoint y: 70, distance: 95.7
click at [222, 70] on blockquote "The increasing influence of artificial intelligence on our lives has ignited nu…" at bounding box center [332, 130] width 406 height 180
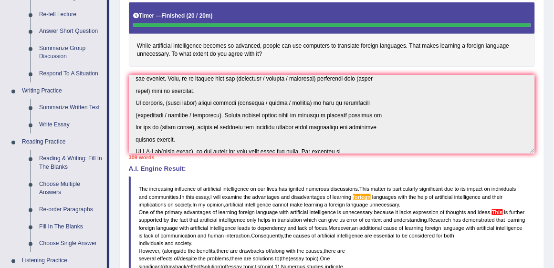
scroll to position [229, 0]
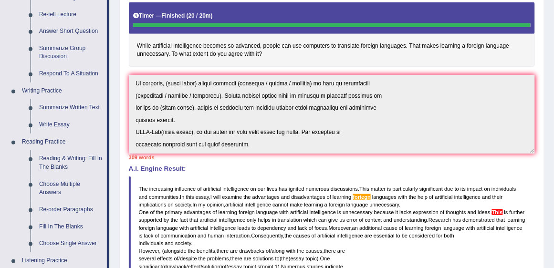
click at [503, 186] on div "Instructions: You will have 20 minutes to plan, write and revise an essay about…" at bounding box center [331, 195] width 410 height 478
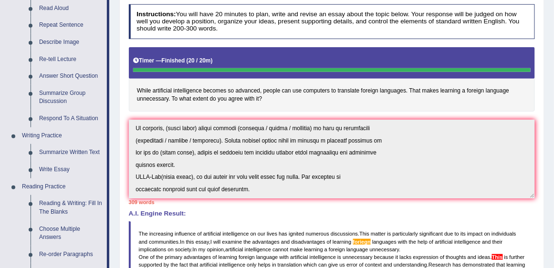
scroll to position [0, 0]
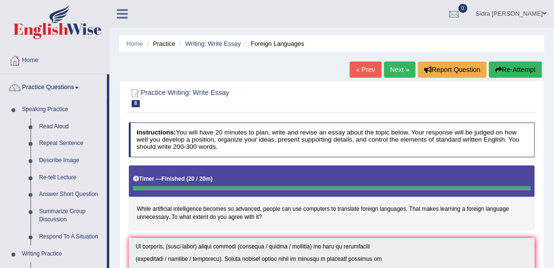
click at [527, 68] on button "Re-Attempt" at bounding box center [515, 70] width 53 height 16
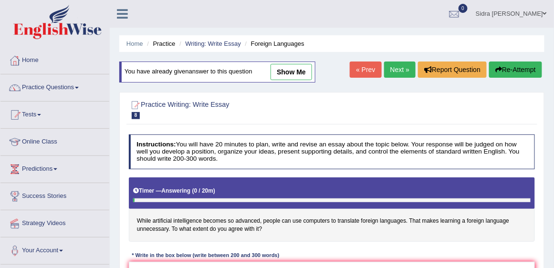
scroll to position [233, 0]
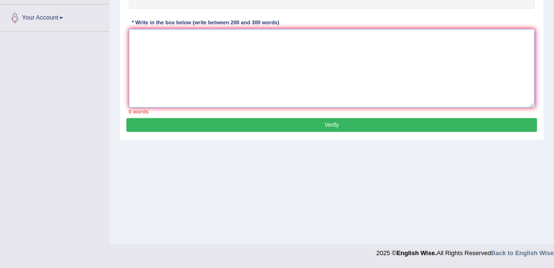
click at [138, 33] on textarea at bounding box center [332, 68] width 406 height 79
paste textarea "The increasing influence of artificial intelligence on our lives has ignited nu…"
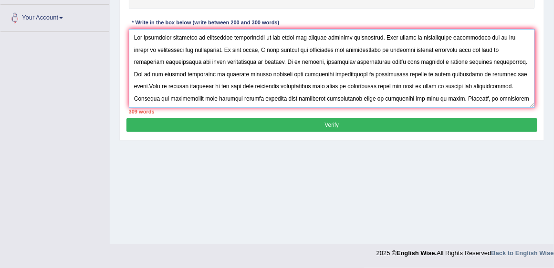
scroll to position [222, 0]
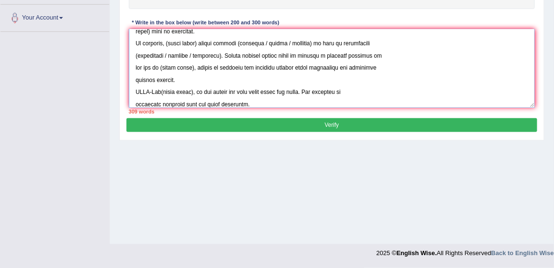
drag, startPoint x: 254, startPoint y: 99, endPoint x: 138, endPoint y: 87, distance: 116.5
click at [138, 87] on textarea at bounding box center [332, 68] width 406 height 79
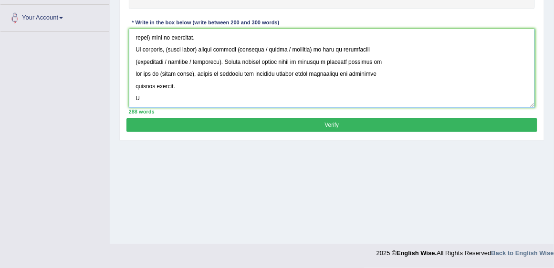
scroll to position [215, 0]
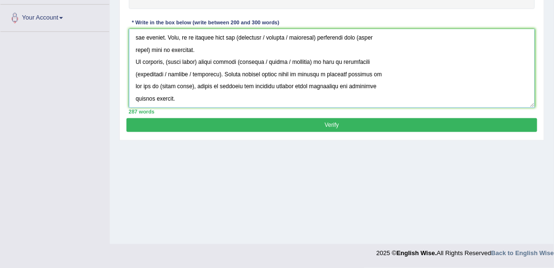
click at [326, 83] on textarea at bounding box center [332, 68] width 406 height 79
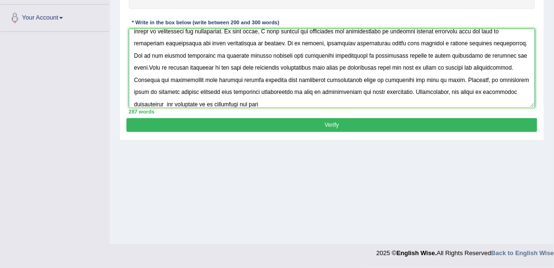
scroll to position [54, 0]
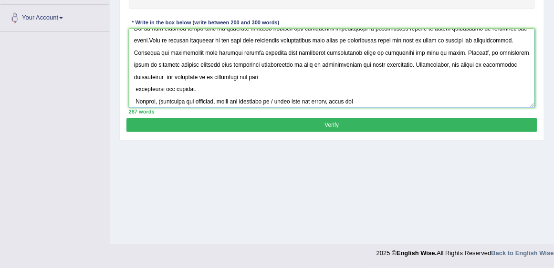
click at [487, 64] on textarea at bounding box center [332, 68] width 406 height 79
click at [133, 85] on textarea at bounding box center [332, 68] width 406 height 79
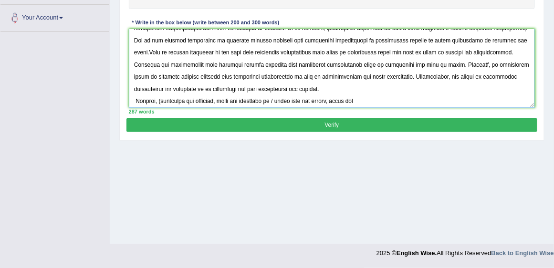
scroll to position [72, 0]
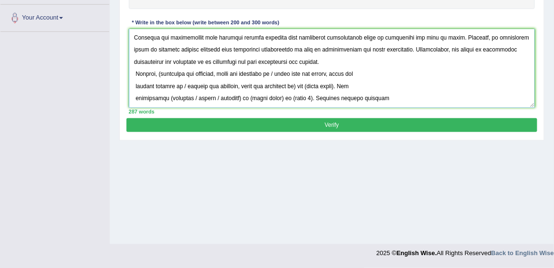
drag, startPoint x: 160, startPoint y: 71, endPoint x: 336, endPoint y: 77, distance: 176.1
click at [336, 77] on textarea at bounding box center [332, 68] width 406 height 79
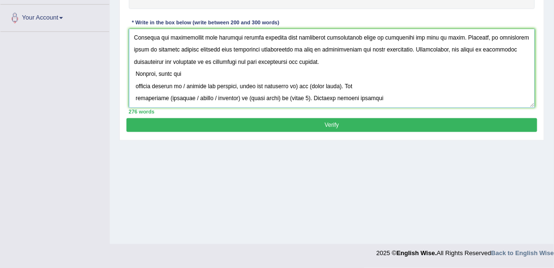
click at [135, 84] on textarea at bounding box center [332, 68] width 406 height 79
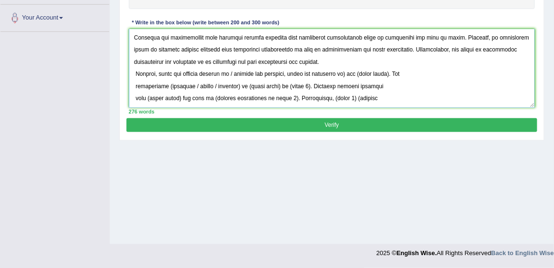
click at [230, 71] on textarea at bounding box center [332, 68] width 406 height 79
click at [228, 73] on textarea at bounding box center [332, 68] width 406 height 79
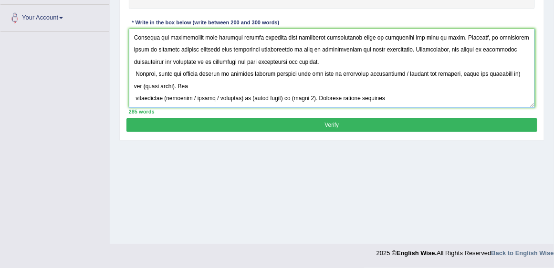
drag, startPoint x: 165, startPoint y: 83, endPoint x: 385, endPoint y: 72, distance: 220.1
click at [385, 72] on textarea at bounding box center [332, 68] width 406 height 79
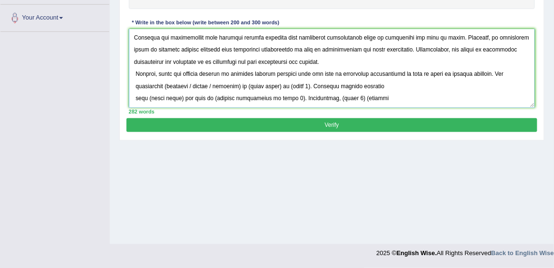
drag, startPoint x: 300, startPoint y: 83, endPoint x: 473, endPoint y: 72, distance: 173.1
click at [473, 72] on textarea at bounding box center [332, 68] width 406 height 79
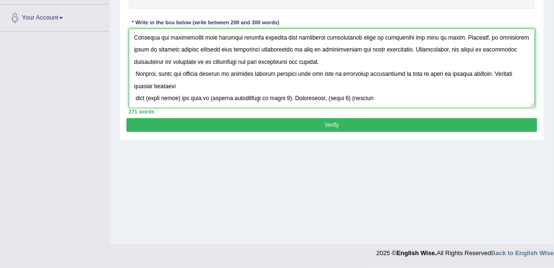
click at [183, 83] on textarea at bounding box center [332, 68] width 406 height 79
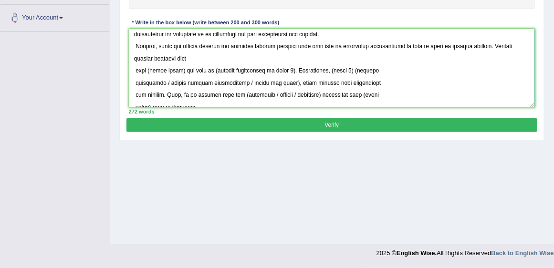
drag, startPoint x: 228, startPoint y: 46, endPoint x: 383, endPoint y: 44, distance: 154.5
click at [383, 44] on textarea at bounding box center [332, 68] width 406 height 79
click at [176, 58] on textarea at bounding box center [332, 68] width 406 height 79
paste textarea "learning foreign language with the help of artificial intelligence"
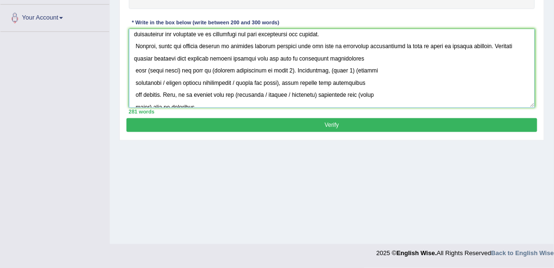
drag, startPoint x: 178, startPoint y: 68, endPoint x: 130, endPoint y: 68, distance: 48.2
click at [130, 68] on textarea at bounding box center [332, 68] width 406 height 79
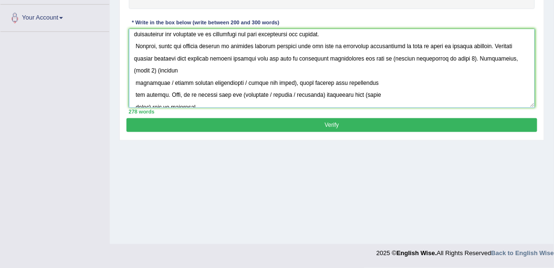
click at [428, 57] on textarea at bounding box center [332, 68] width 406 height 79
click at [429, 57] on textarea at bounding box center [332, 68] width 406 height 79
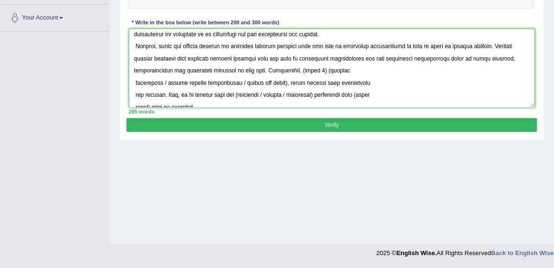
drag, startPoint x: 287, startPoint y: 81, endPoint x: 252, endPoint y: 72, distance: 36.3
click at [252, 72] on textarea at bounding box center [332, 68] width 406 height 79
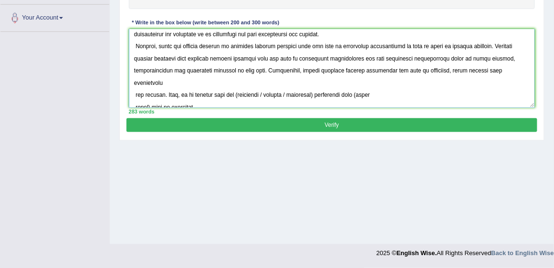
drag, startPoint x: 313, startPoint y: 81, endPoint x: 282, endPoint y: 83, distance: 30.6
click at [282, 83] on textarea at bounding box center [332, 68] width 406 height 79
drag, startPoint x: 266, startPoint y: 81, endPoint x: 232, endPoint y: 82, distance: 33.4
click at [232, 82] on textarea at bounding box center [332, 68] width 406 height 79
drag, startPoint x: 148, startPoint y: 94, endPoint x: 289, endPoint y: 82, distance: 141.2
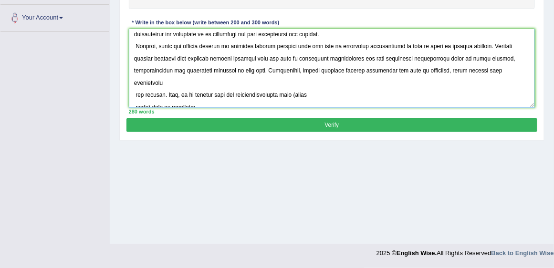
click at [290, 82] on textarea at bounding box center [332, 68] width 406 height 79
drag, startPoint x: 165, startPoint y: 55, endPoint x: 320, endPoint y: 59, distance: 155.1
click at [320, 59] on textarea at bounding box center [332, 68] width 406 height 79
click at [247, 81] on textarea at bounding box center [332, 68] width 406 height 79
click at [291, 81] on textarea at bounding box center [332, 68] width 406 height 79
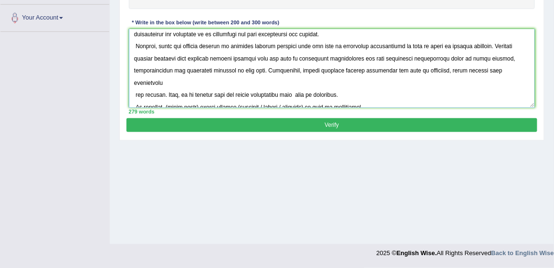
paste textarea "learning foreign language with the help of artificial intelligence"
click at [248, 82] on textarea at bounding box center [332, 68] width 406 height 79
click at [249, 82] on textarea at bounding box center [332, 68] width 406 height 79
click at [136, 93] on textarea at bounding box center [332, 68] width 406 height 79
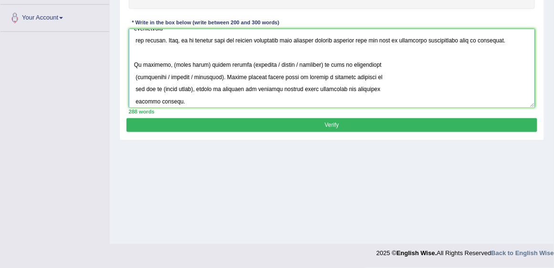
scroll to position [171, 0]
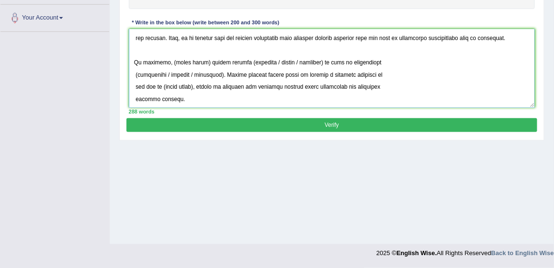
click at [167, 48] on textarea at bounding box center [332, 68] width 406 height 79
paste textarea "learning foreign language with the help of artificial intelligence"
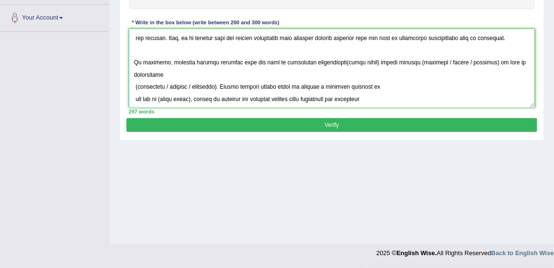
drag, startPoint x: 353, startPoint y: 48, endPoint x: 321, endPoint y: 48, distance: 32.9
click at [321, 48] on textarea at bounding box center [332, 68] width 406 height 79
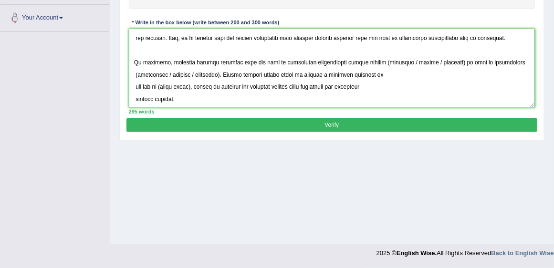
drag, startPoint x: 433, startPoint y: 47, endPoint x: 382, endPoint y: 50, distance: 51.1
click at [382, 50] on textarea at bounding box center [332, 68] width 406 height 79
click at [396, 73] on textarea at bounding box center [332, 68] width 406 height 79
drag, startPoint x: 384, startPoint y: 45, endPoint x: 359, endPoint y: 52, distance: 26.4
click at [359, 52] on textarea at bounding box center [332, 68] width 406 height 79
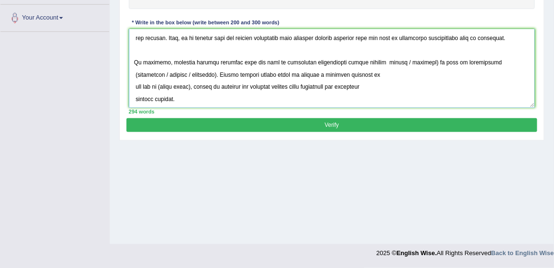
drag, startPoint x: 410, startPoint y: 48, endPoint x: 379, endPoint y: 50, distance: 31.1
click at [379, 50] on textarea at bounding box center [332, 68] width 406 height 79
click at [362, 48] on textarea at bounding box center [332, 68] width 406 height 79
click at [376, 48] on textarea at bounding box center [332, 68] width 406 height 79
click at [214, 59] on textarea at bounding box center [332, 68] width 406 height 79
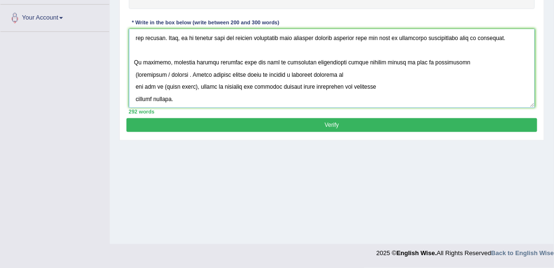
drag, startPoint x: 168, startPoint y: 58, endPoint x: 127, endPoint y: 60, distance: 41.6
click at [127, 61] on div "Instructions: You will have 20 minutes to plan, write and revise an essay about…" at bounding box center [331, 8] width 410 height 220
click at [450, 48] on textarea at bounding box center [332, 68] width 406 height 79
click at [134, 70] on textarea at bounding box center [332, 68] width 406 height 79
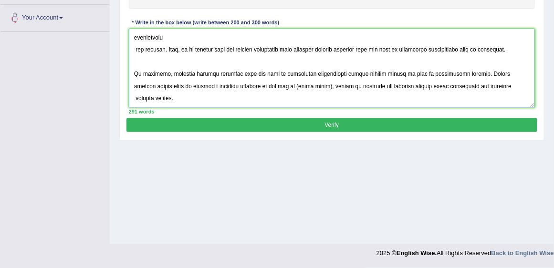
scroll to position [157, 0]
drag, startPoint x: 279, startPoint y: 72, endPoint x: 247, endPoint y: 74, distance: 32.1
click at [247, 74] on textarea at bounding box center [332, 68] width 406 height 79
click at [247, 91] on textarea at bounding box center [332, 68] width 406 height 79
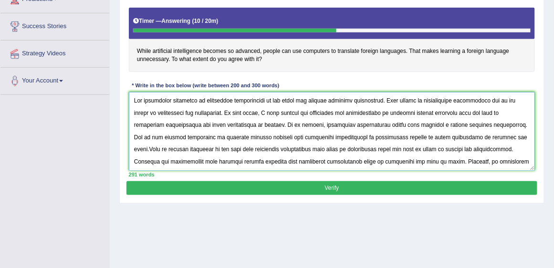
scroll to position [171, 0]
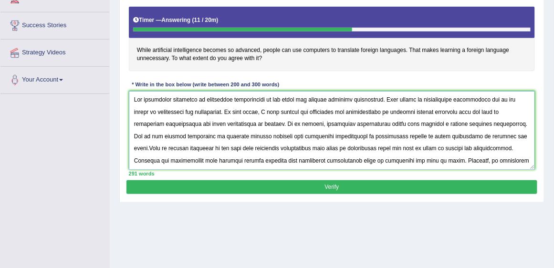
drag, startPoint x: 365, startPoint y: 110, endPoint x: 288, endPoint y: 109, distance: 77.7
click at [288, 109] on textarea at bounding box center [332, 130] width 406 height 79
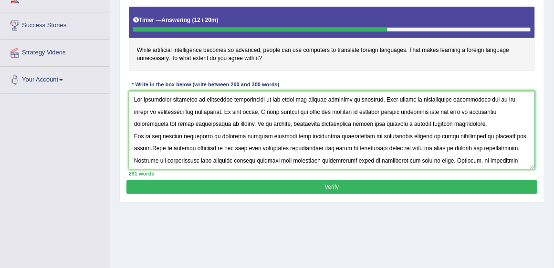
type textarea "The increasing influence of artificial intelligence on our lives has ignited nu…"
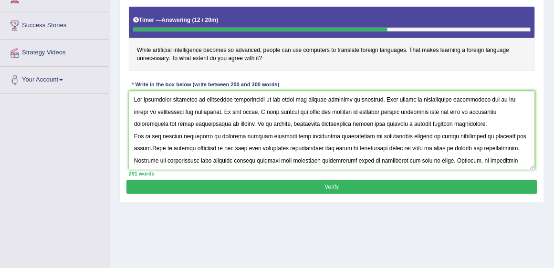
click at [288, 185] on button "Verify" at bounding box center [331, 187] width 410 height 14
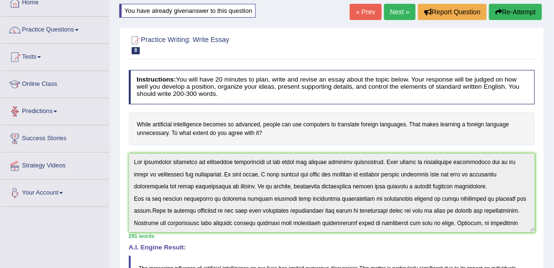
scroll to position [0, 0]
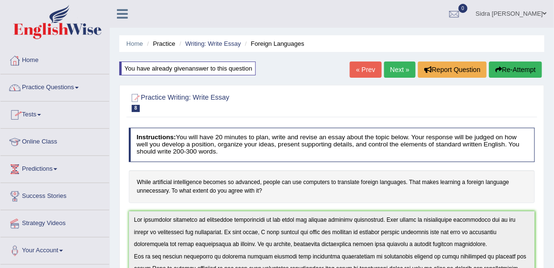
click at [43, 147] on link "Online Class" at bounding box center [54, 141] width 109 height 24
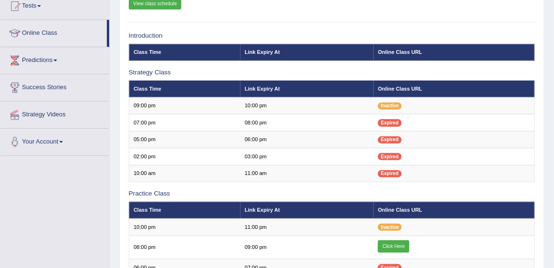
scroll to position [163, 0]
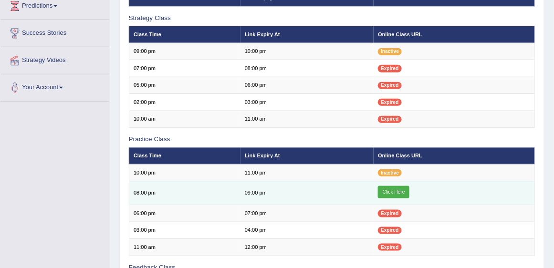
click at [401, 190] on link "Click Here" at bounding box center [393, 192] width 31 height 12
click at [391, 188] on link "Click Here" at bounding box center [393, 192] width 31 height 12
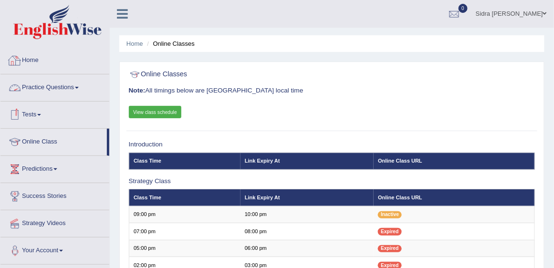
click at [52, 84] on link "Practice Questions" at bounding box center [54, 86] width 109 height 24
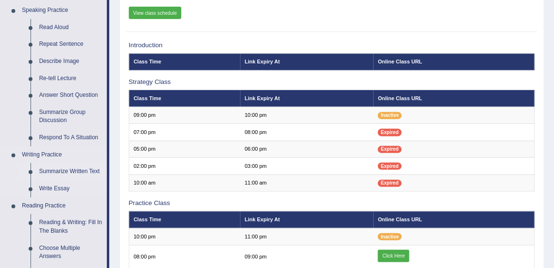
scroll to position [109, 0]
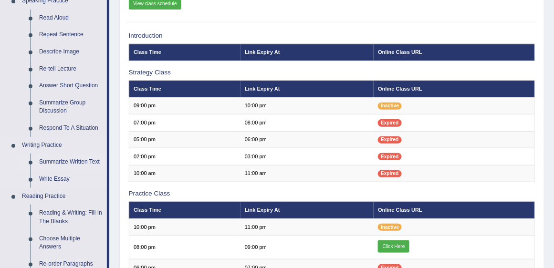
click at [79, 161] on link "Summarize Written Text" at bounding box center [71, 162] width 72 height 17
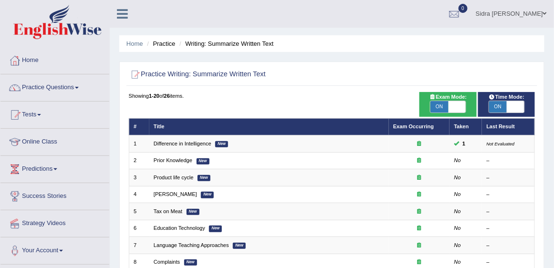
click at [443, 106] on span "ON" at bounding box center [439, 106] width 18 height 11
checkbox input "false"
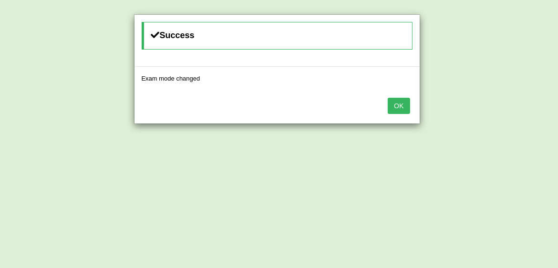
click at [398, 106] on button "OK" at bounding box center [399, 106] width 22 height 16
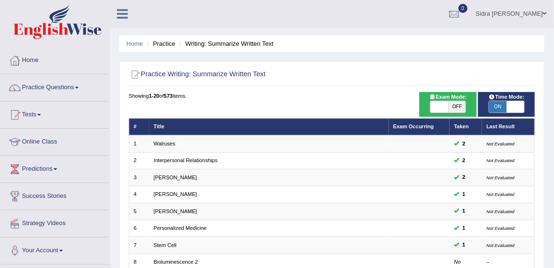
click at [457, 108] on span "OFF" at bounding box center [457, 106] width 18 height 11
checkbox input "true"
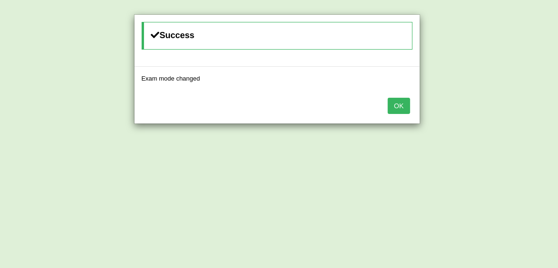
click at [501, 106] on div "Success Exam mode changed OK" at bounding box center [279, 134] width 558 height 268
click at [402, 106] on button "OK" at bounding box center [399, 106] width 22 height 16
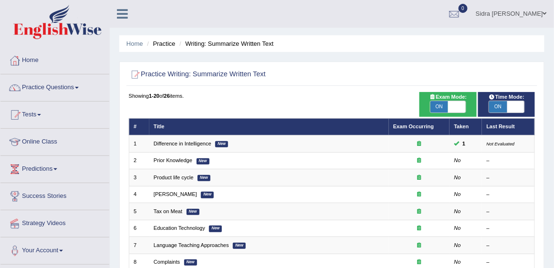
click at [505, 105] on span "ON" at bounding box center [498, 106] width 18 height 11
checkbox input "false"
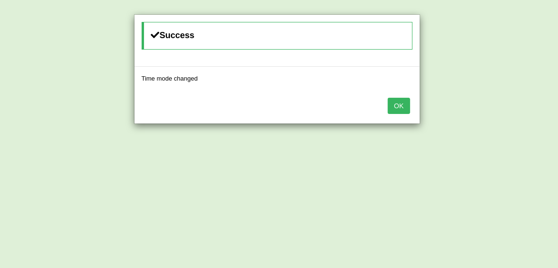
click at [402, 111] on button "OK" at bounding box center [399, 106] width 22 height 16
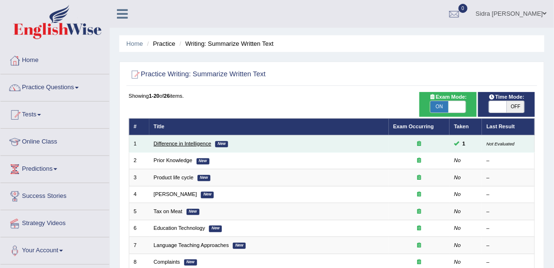
click at [200, 142] on link "Difference in Intelligence" at bounding box center [183, 144] width 58 height 6
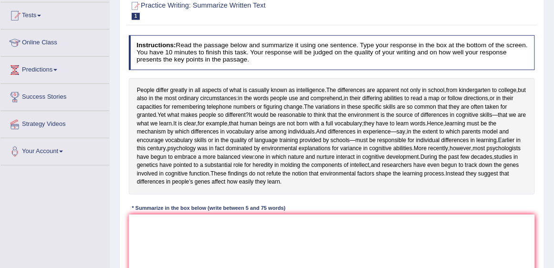
scroll to position [109, 0]
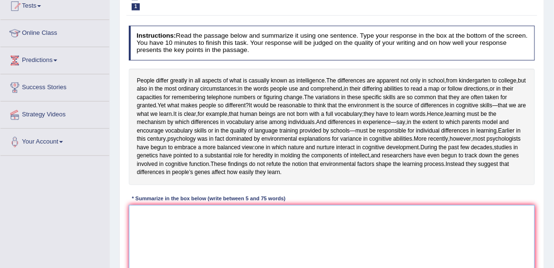
click at [194, 234] on textarea at bounding box center [332, 244] width 406 height 79
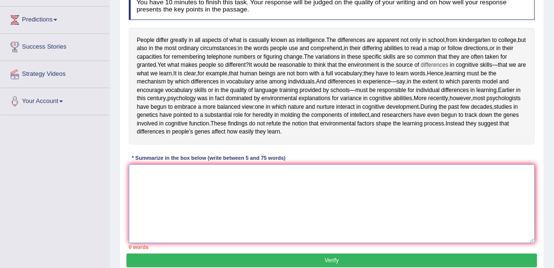
scroll to position [136, 0]
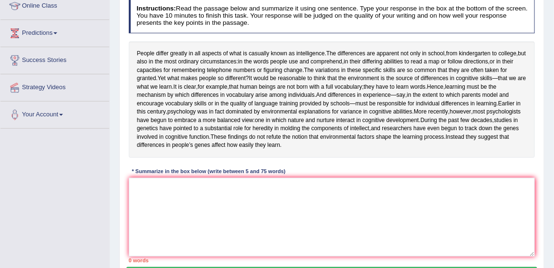
drag, startPoint x: 324, startPoint y: 52, endPoint x: 228, endPoint y: 45, distance: 96.1
click at [228, 45] on div "People differ greatly in all aspects of what is casually known as intelligence …" at bounding box center [332, 99] width 406 height 116
click at [178, 210] on textarea at bounding box center [332, 217] width 406 height 79
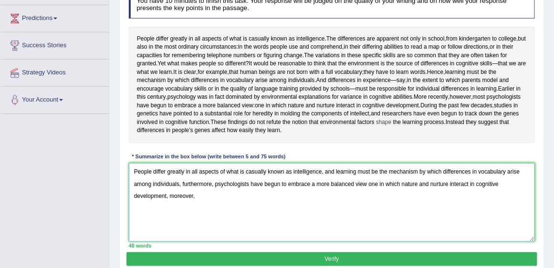
scroll to position [163, 0]
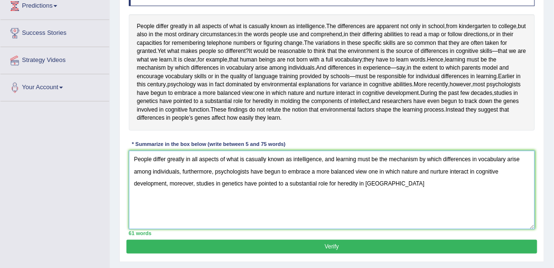
drag, startPoint x: 382, startPoint y: 207, endPoint x: 170, endPoint y: 213, distance: 212.3
click at [170, 213] on textarea "People differ greatly in all aspects of what is casually known as intelligence,…" at bounding box center [332, 190] width 406 height 79
click at [431, 219] on textarea "People differ greatly in all aspects of what is casually known as intelligence,…" at bounding box center [332, 190] width 406 height 79
click at [386, 208] on textarea "People differ greatly in all aspects of what is casually known as intelligence,…" at bounding box center [332, 190] width 406 height 79
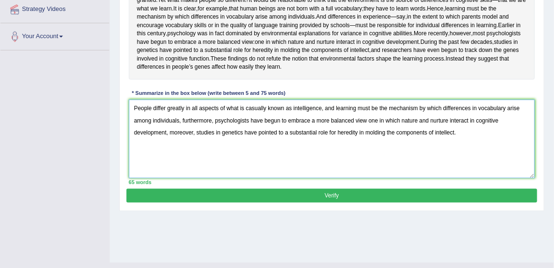
scroll to position [218, 0]
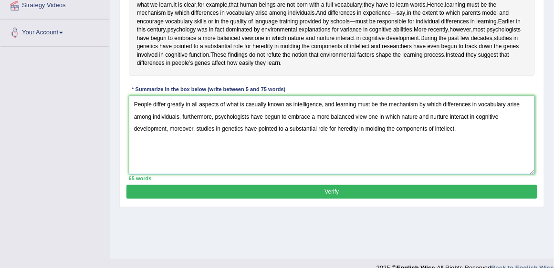
click at [366, 140] on textarea "People differ greatly in all aspects of what is casually known as intelligence,…" at bounding box center [332, 135] width 406 height 79
type textarea "People differ greatly in all aspects of what is casually known as intelligence,…"
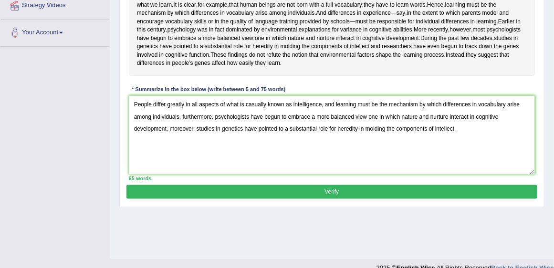
click at [339, 199] on button "Verify" at bounding box center [331, 192] width 410 height 14
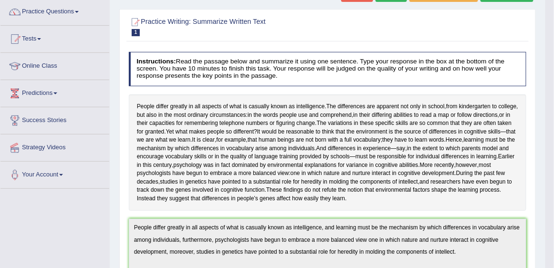
scroll to position [0, 0]
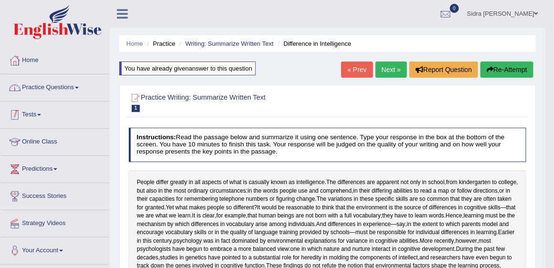
click at [52, 91] on link "Practice Questions" at bounding box center [54, 86] width 109 height 24
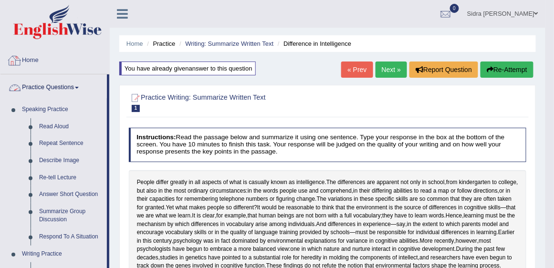
click at [38, 61] on link "Home" at bounding box center [54, 59] width 109 height 24
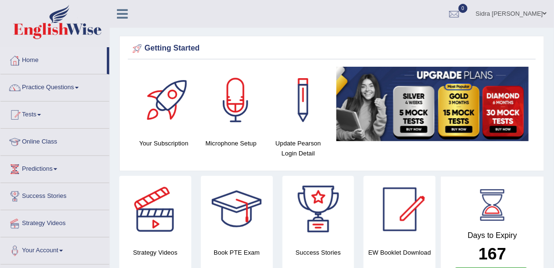
click at [34, 111] on link "Tests" at bounding box center [54, 114] width 109 height 24
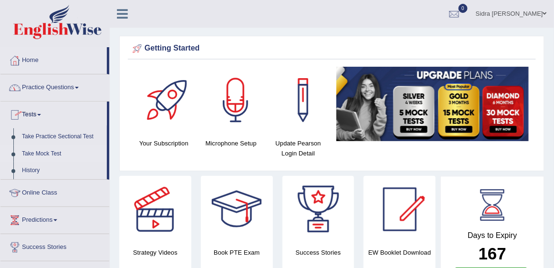
click at [62, 153] on link "Take Mock Test" at bounding box center [62, 153] width 89 height 17
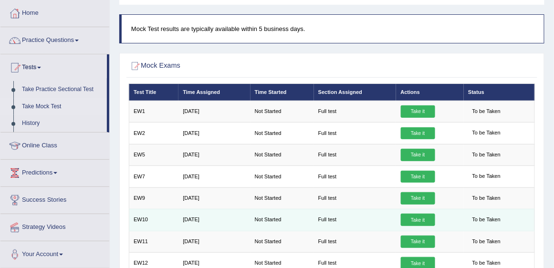
scroll to position [17, 0]
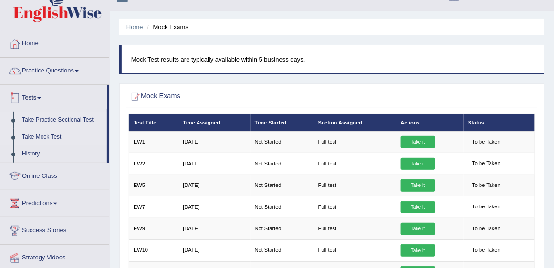
click at [52, 126] on link "Take Practice Sectional Test" at bounding box center [62, 120] width 89 height 17
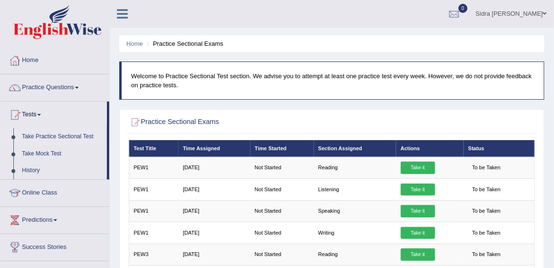
click at [50, 135] on link "Take Practice Sectional Test" at bounding box center [62, 136] width 89 height 17
click at [46, 93] on link "Practice Questions" at bounding box center [54, 86] width 109 height 24
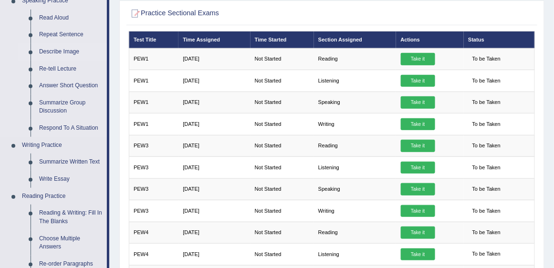
scroll to position [136, 0]
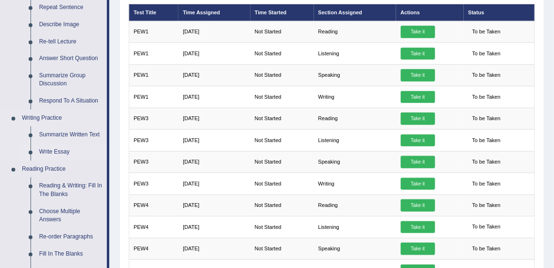
click at [48, 149] on link "Write Essay" at bounding box center [71, 152] width 72 height 17
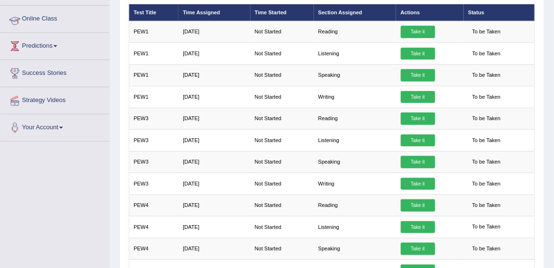
scroll to position [135, 0]
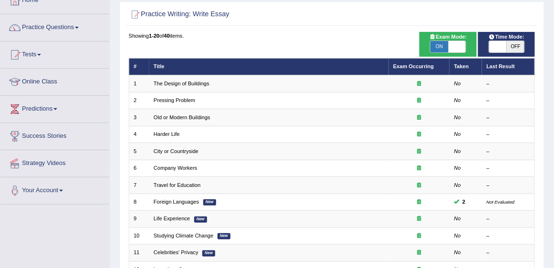
scroll to position [54, 0]
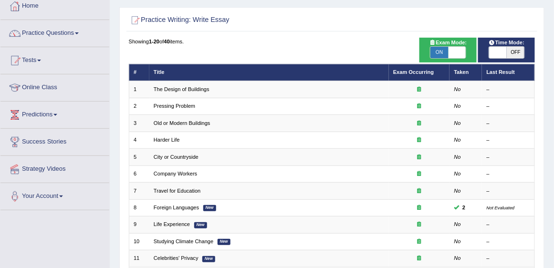
click at [517, 54] on span "OFF" at bounding box center [516, 52] width 18 height 11
checkbox input "true"
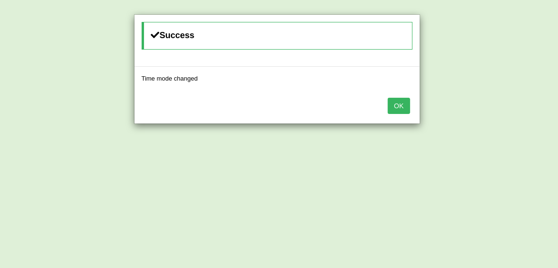
click at [396, 103] on button "OK" at bounding box center [399, 106] width 22 height 16
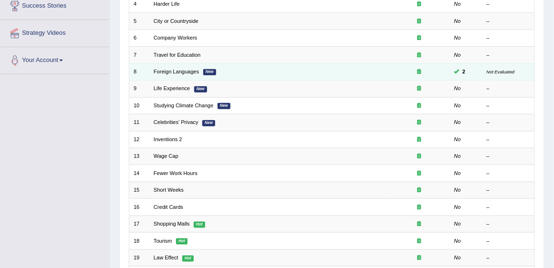
scroll to position [191, 0]
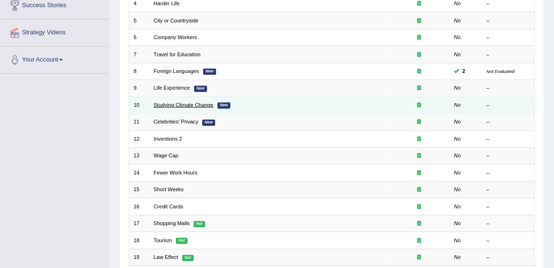
click at [184, 104] on link "Studying Climate Change" at bounding box center [184, 105] width 60 height 6
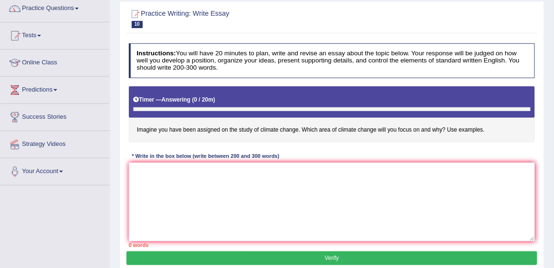
scroll to position [82, 0]
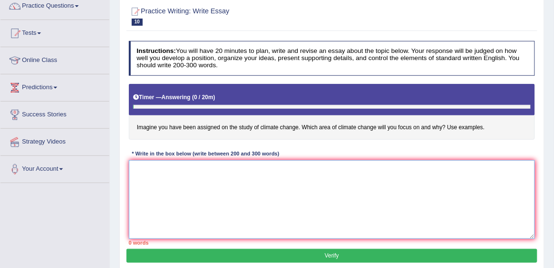
click at [205, 178] on textarea at bounding box center [332, 199] width 406 height 79
click at [224, 167] on textarea "The increasing influence of" at bounding box center [332, 199] width 406 height 79
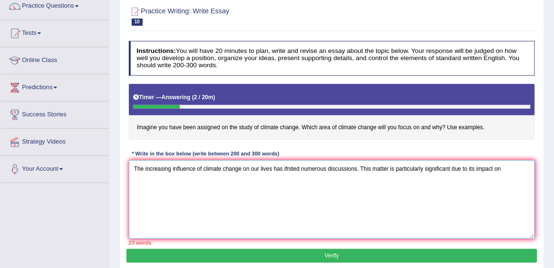
click at [290, 166] on textarea "The increasing influence of climate change on our lives has ifnited numerous di…" at bounding box center [332, 199] width 406 height 79
click at [506, 165] on textarea "The increasing influence of climate change on our lives has ifgited numerous di…" at bounding box center [332, 199] width 406 height 79
click at [290, 166] on textarea "The increasing influence of climate change on our lives has ifgited numerous di…" at bounding box center [332, 199] width 406 height 79
click at [510, 166] on textarea "The increasing influence of climate change on our lives has ignited numerous di…" at bounding box center [332, 199] width 406 height 79
type textarea "The increasing influence of climate change on our lives has ignited numerous di…"
